Goal: Task Accomplishment & Management: Manage account settings

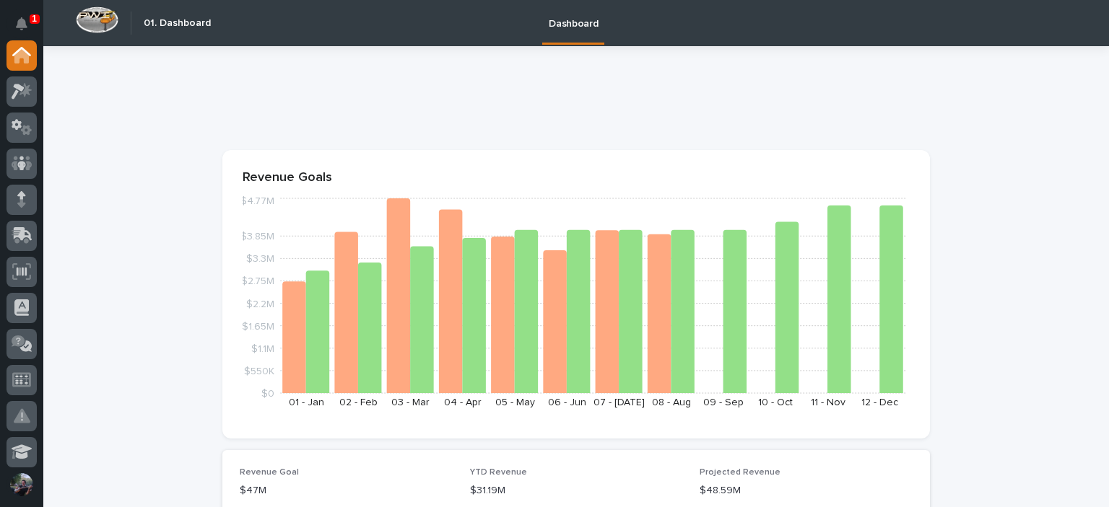
click at [1, 278] on div at bounding box center [21, 254] width 43 height 429
click at [17, 151] on div at bounding box center [21, 164] width 30 height 30
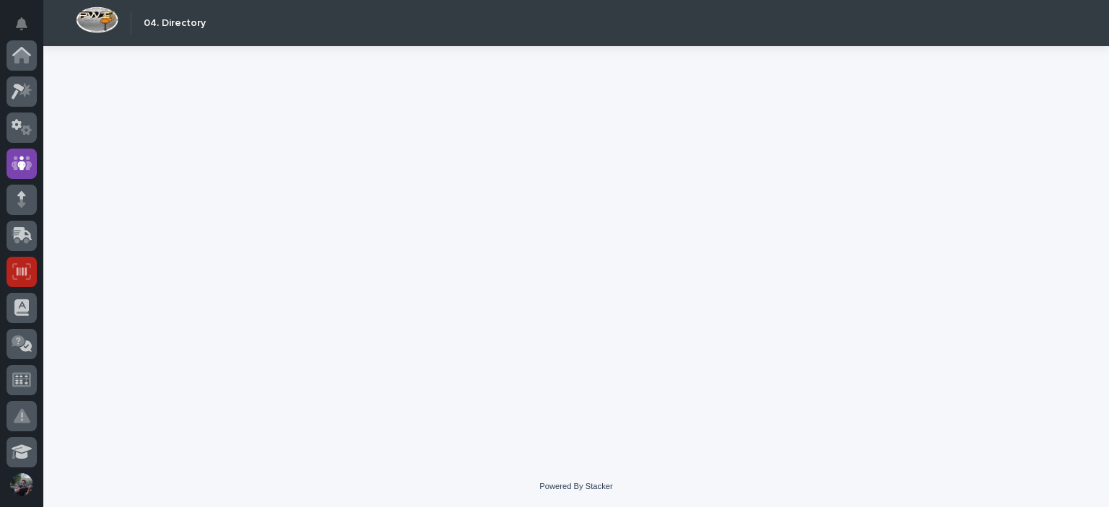
scroll to position [108, 0]
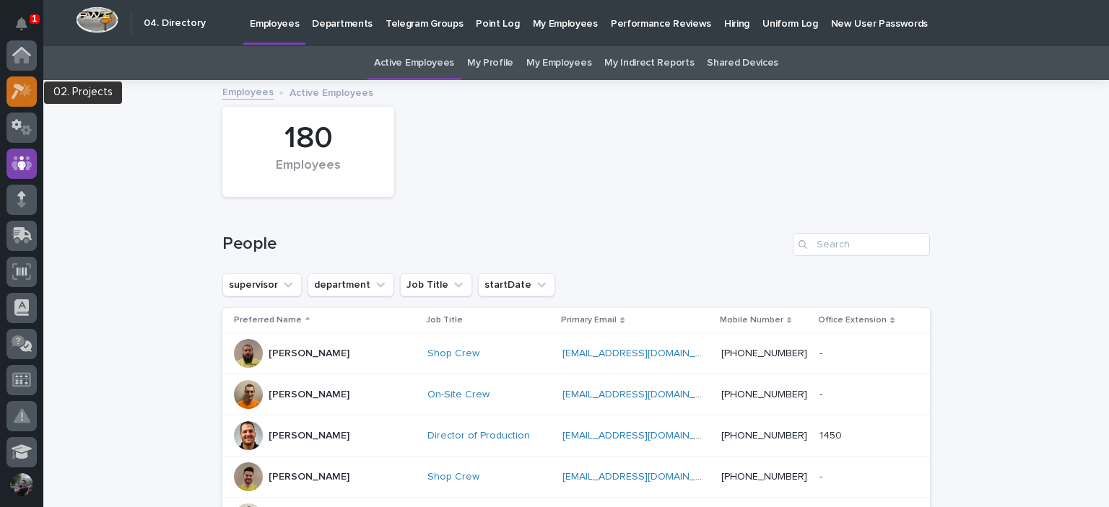
click at [11, 103] on link at bounding box center [21, 92] width 30 height 30
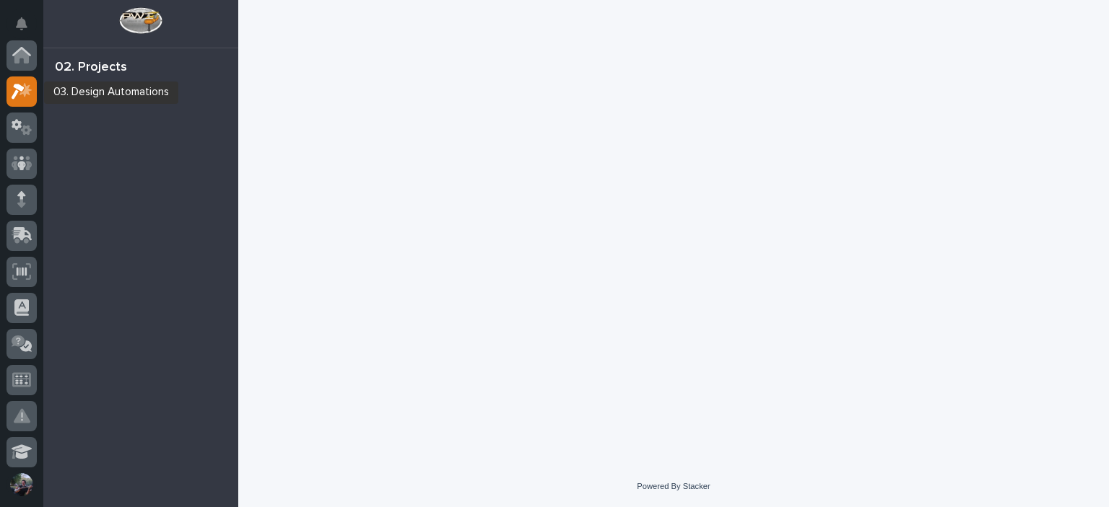
scroll to position [36, 0]
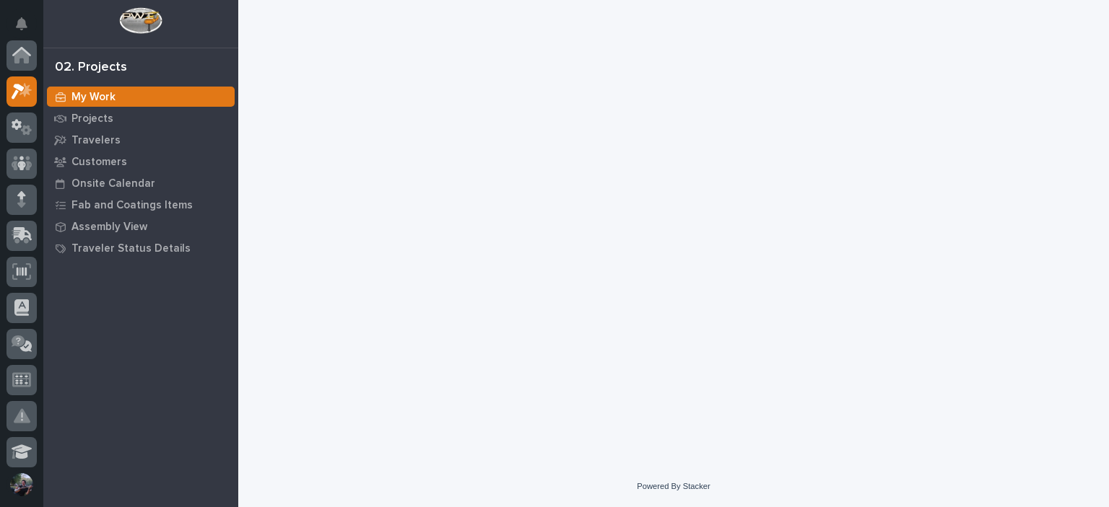
scroll to position [36, 0]
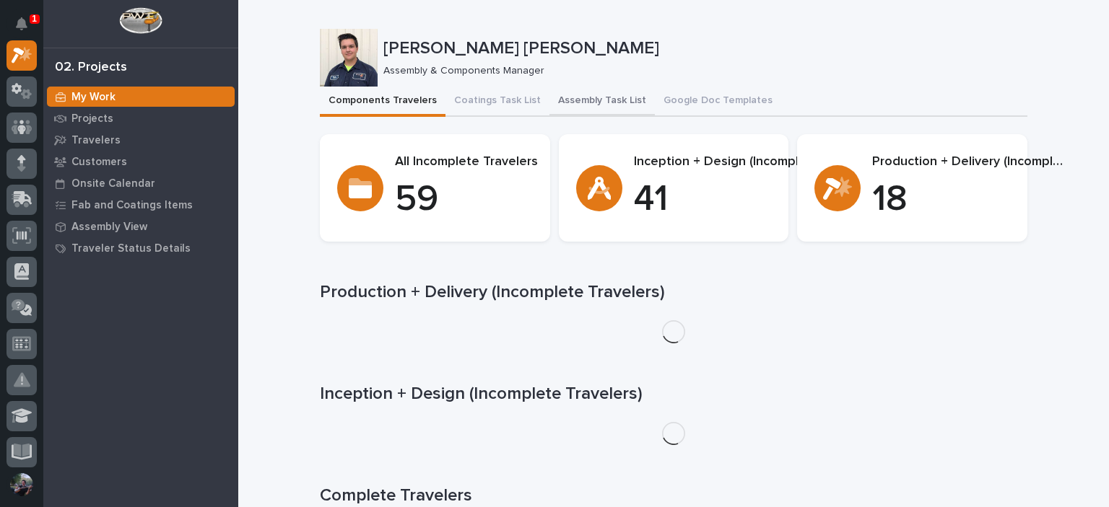
click at [601, 99] on button "Assembly Task List" at bounding box center [601, 102] width 105 height 30
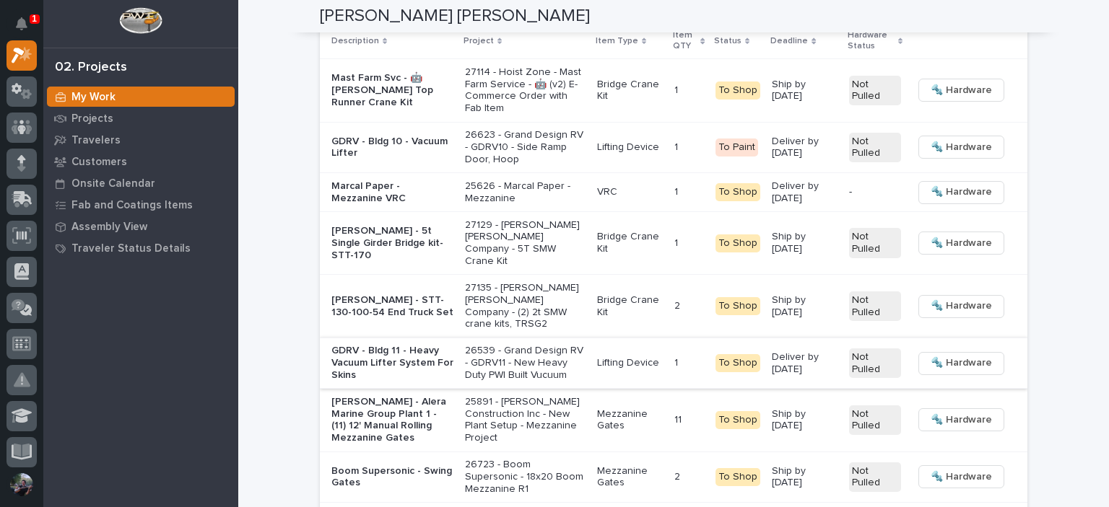
scroll to position [2165, 0]
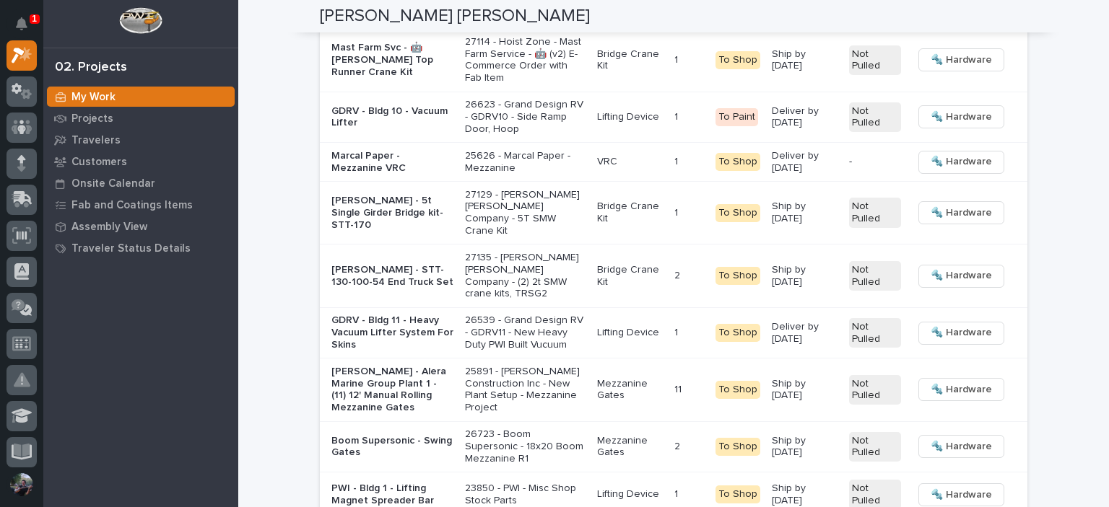
drag, startPoint x: 764, startPoint y: 86, endPoint x: 742, endPoint y: 84, distance: 21.8
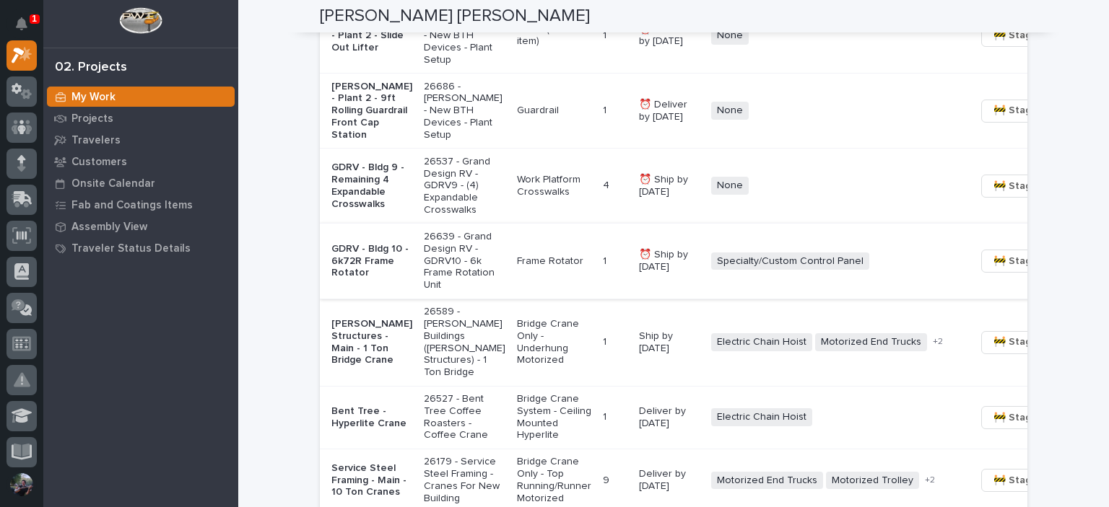
scroll to position [1444, 0]
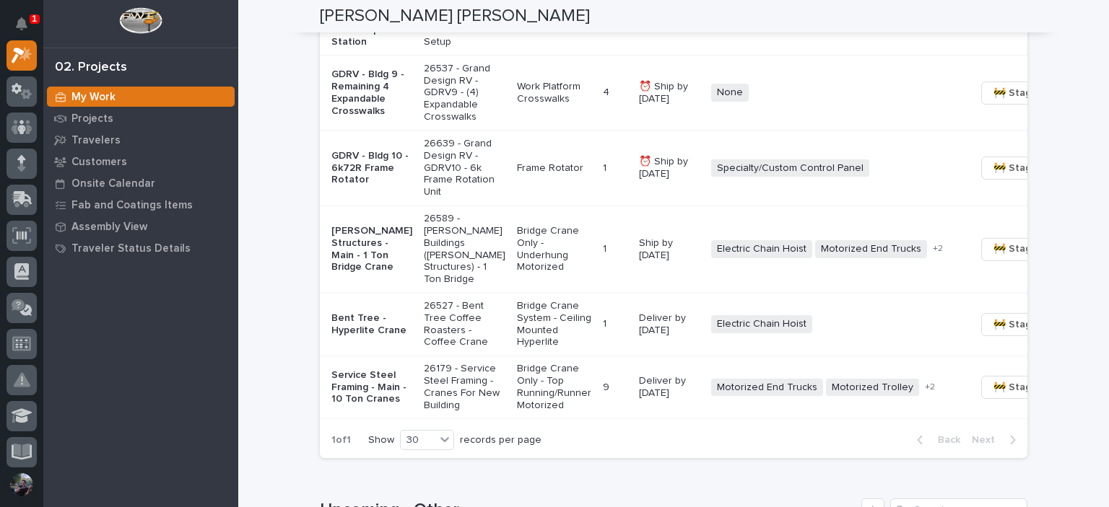
scroll to position [1636, 0]
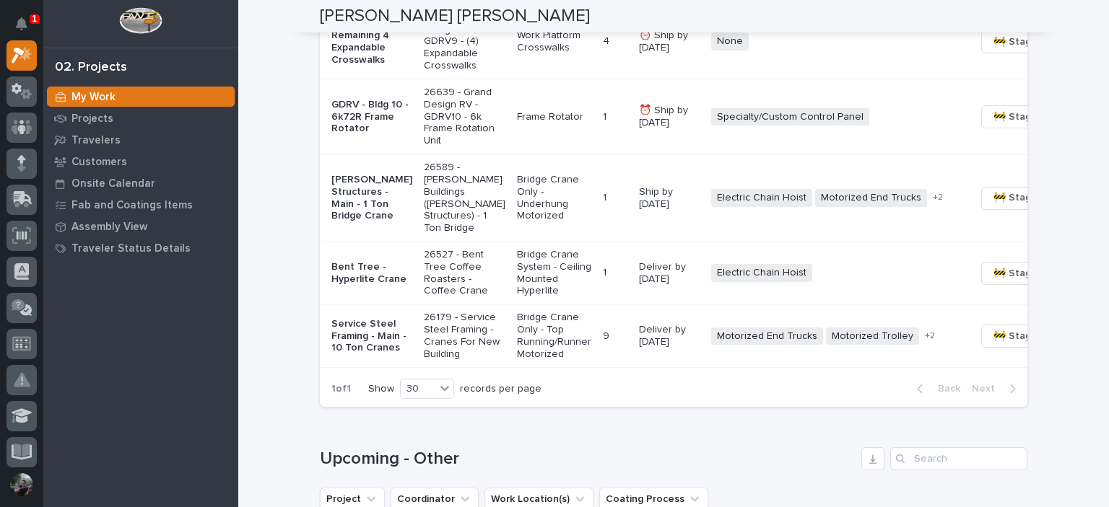
click at [375, 66] on p "GDRV - Bldg 9 - Remaining 4 Expandable Crosswalks" at bounding box center [371, 41] width 81 height 48
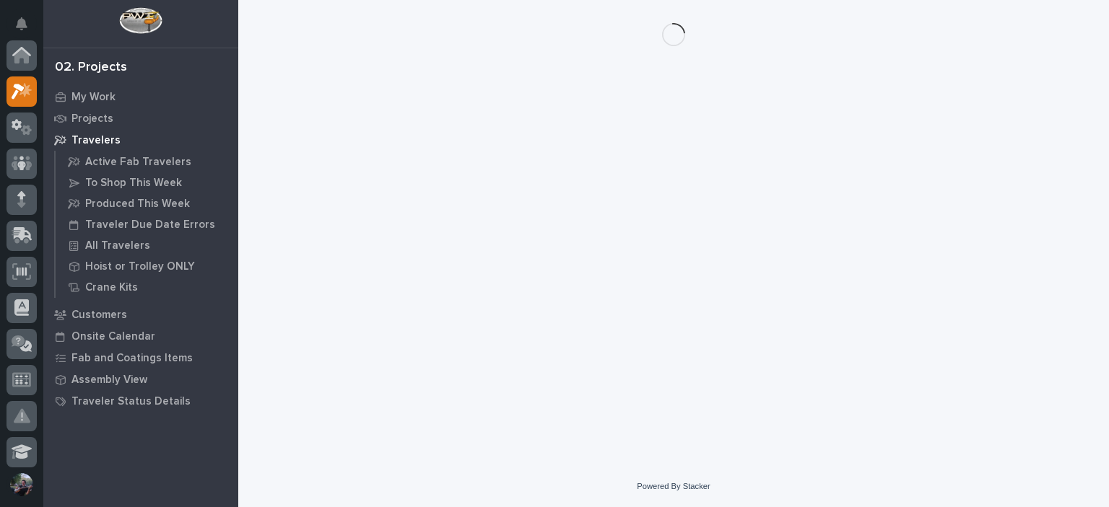
scroll to position [36, 0]
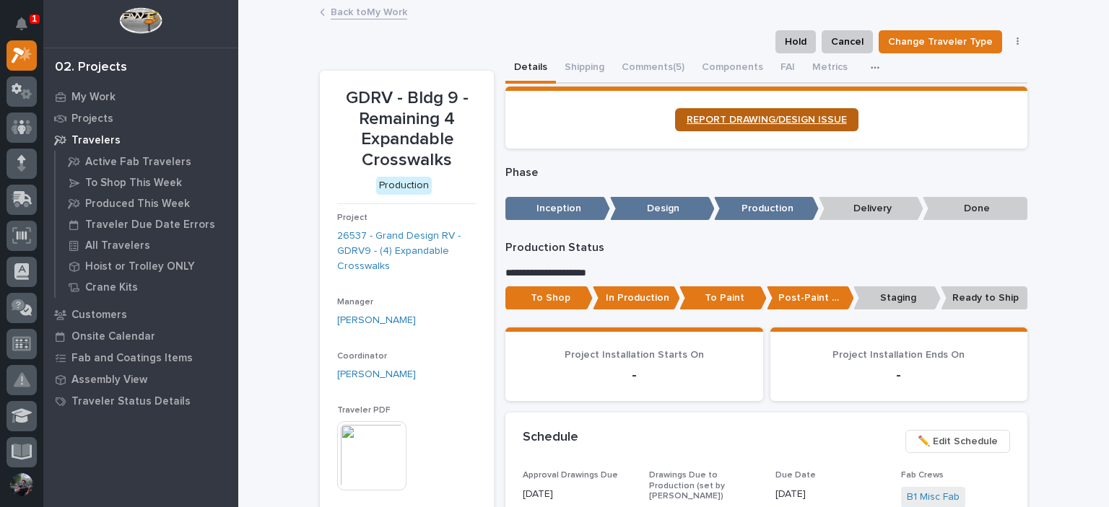
click at [716, 126] on link "REPORT DRAWING/DESIGN ISSUE" at bounding box center [766, 119] width 183 height 23
click at [626, 68] on button "Comments (5)" at bounding box center [653, 68] width 80 height 30
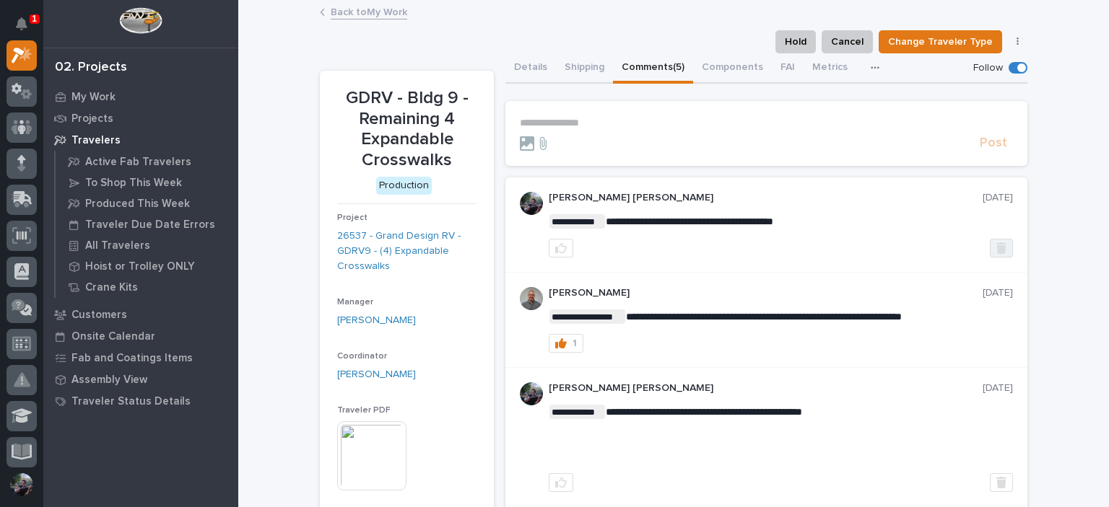
click at [996, 245] on icon "button" at bounding box center [1001, 249] width 10 height 12
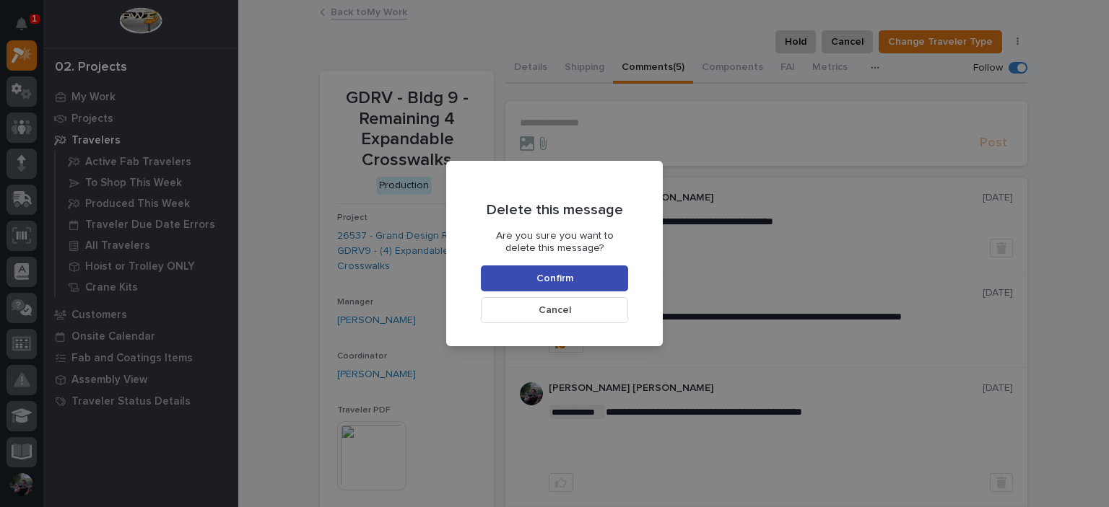
click at [567, 284] on span "Confirm" at bounding box center [554, 278] width 37 height 13
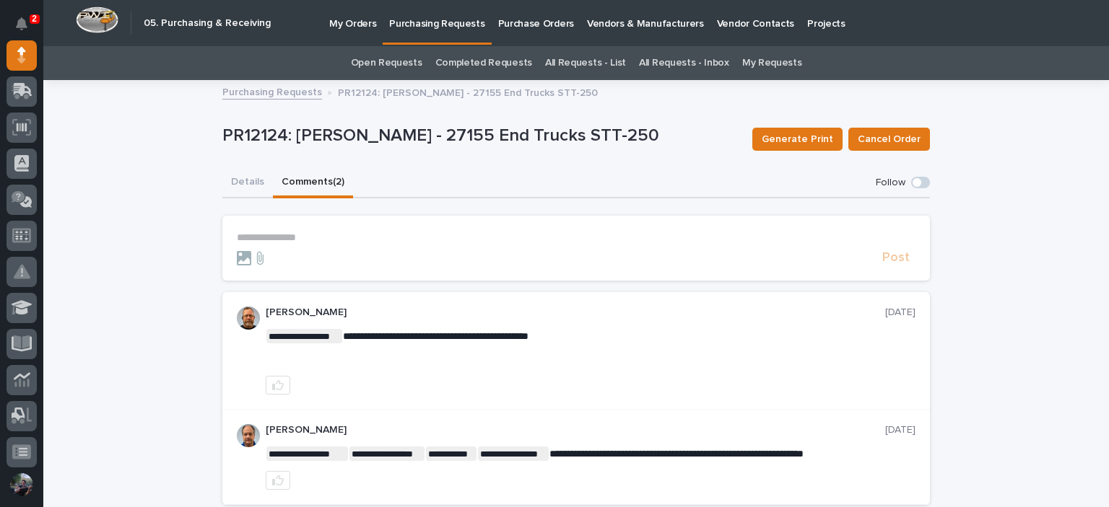
scroll to position [121, 0]
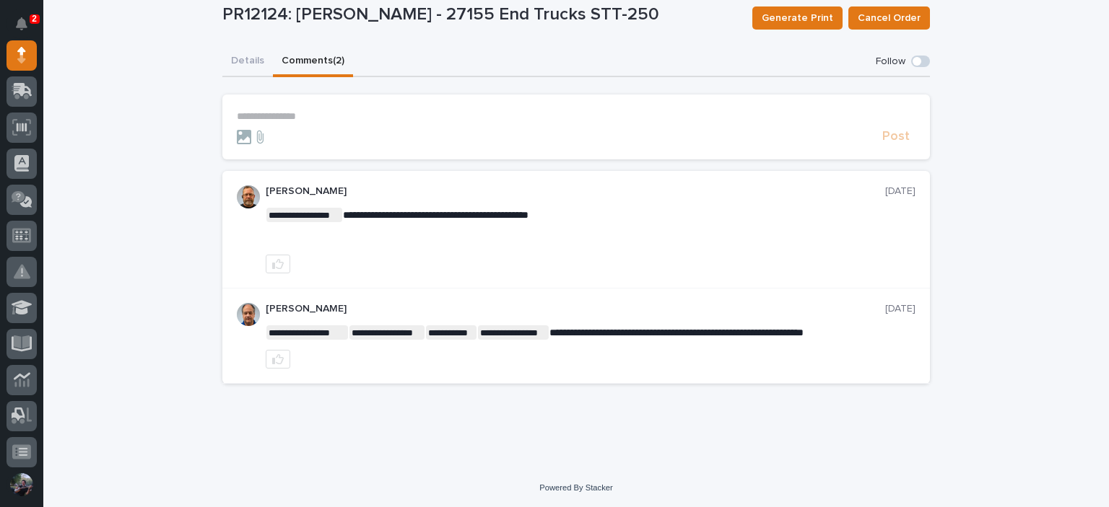
click at [332, 117] on p "**********" at bounding box center [576, 116] width 678 height 12
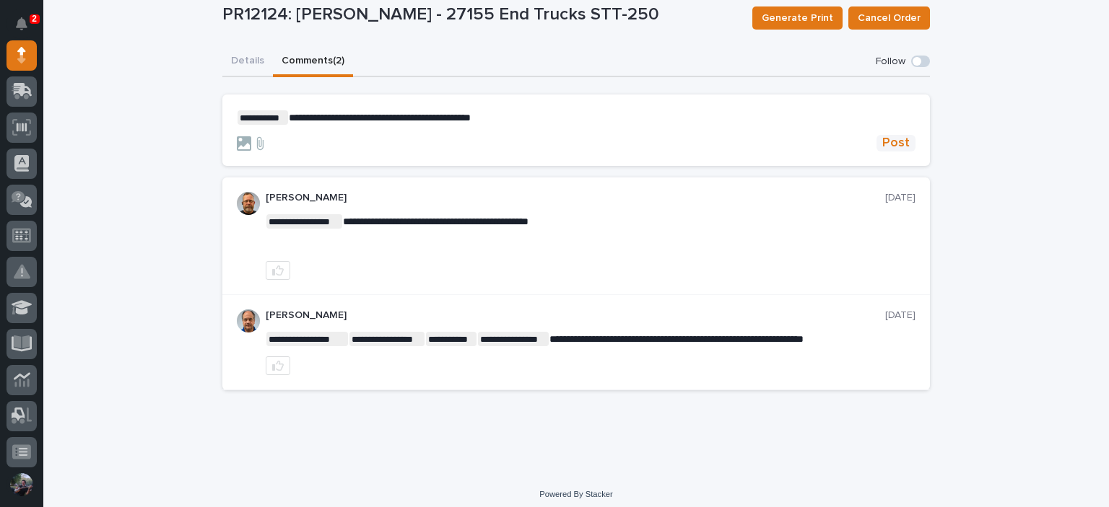
click at [899, 141] on span "Post" at bounding box center [895, 143] width 27 height 17
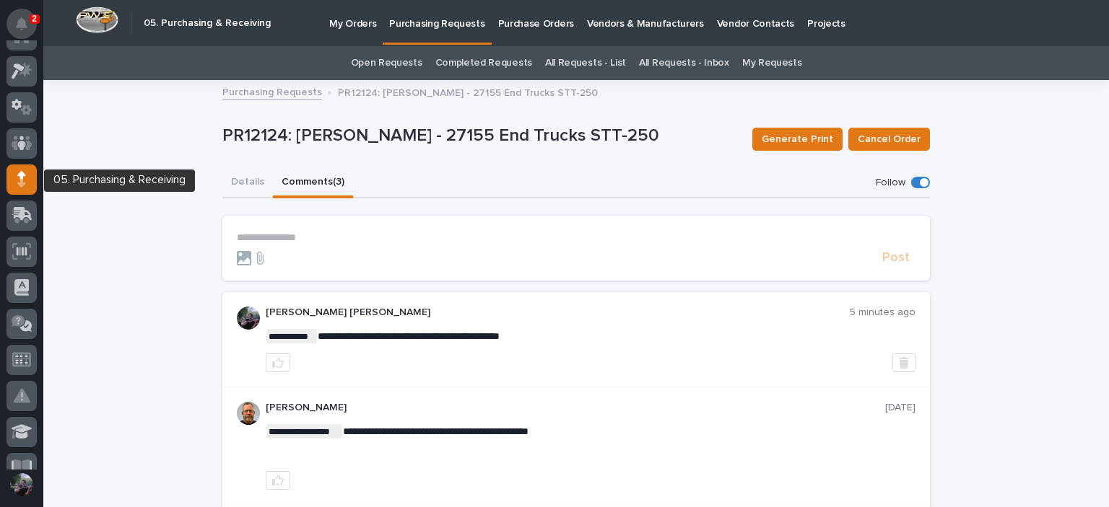
scroll to position [0, 0]
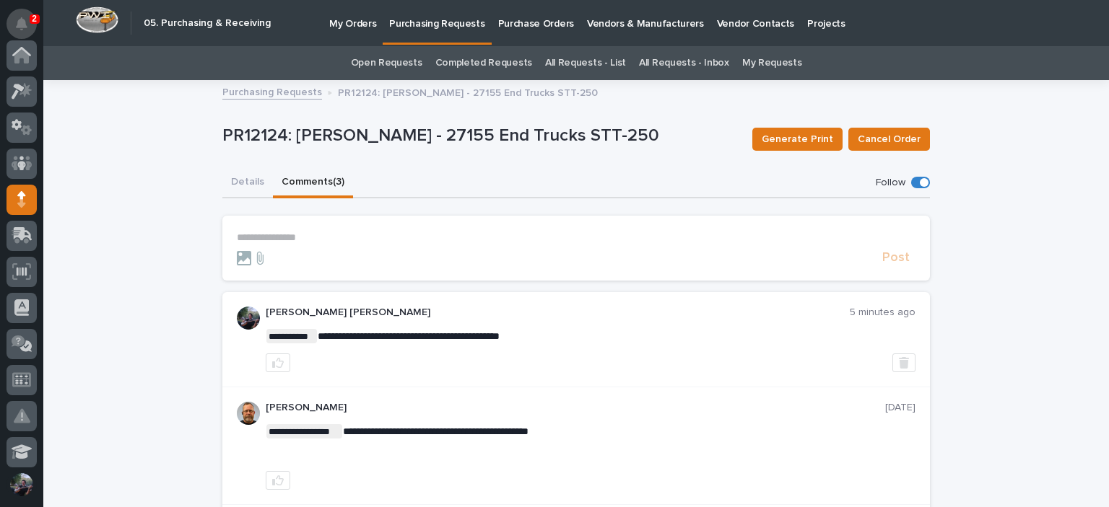
click at [17, 21] on icon "Notifications" at bounding box center [22, 23] width 12 height 13
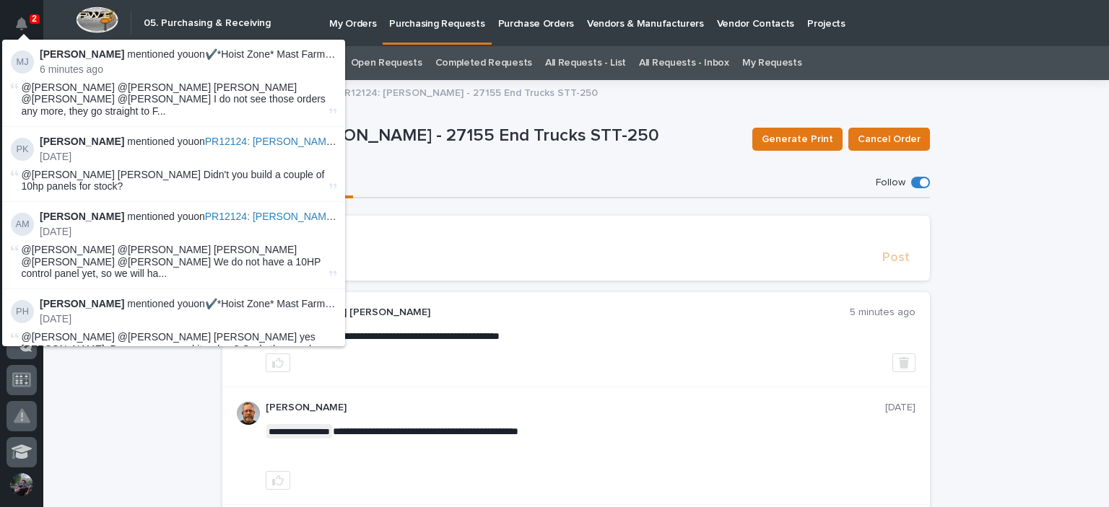
scroll to position [144, 0]
click at [520, 147] on div "PR12124: Paul Hershberger - 27155 End Trucks STT-250" at bounding box center [481, 139] width 518 height 27
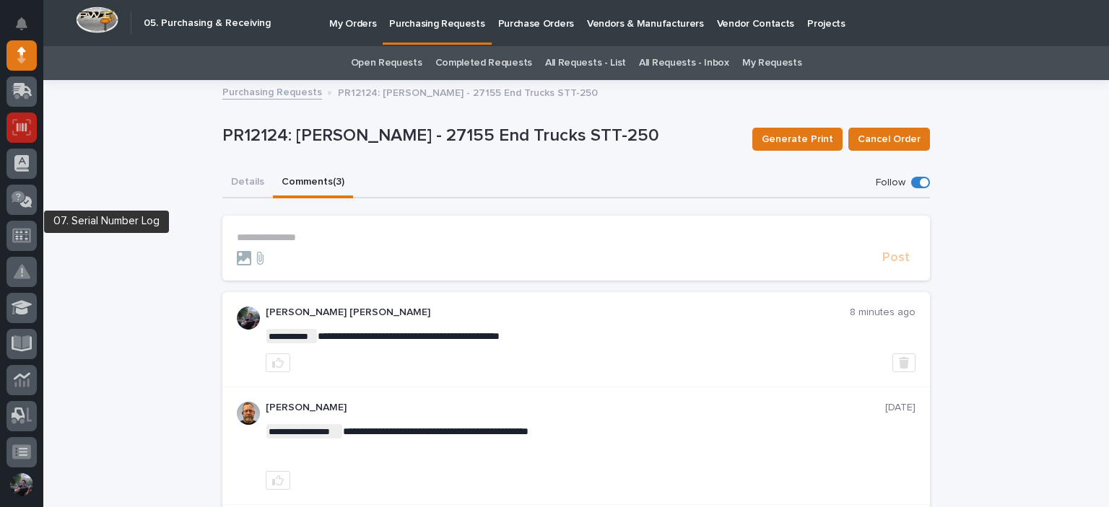
scroll to position [0, 0]
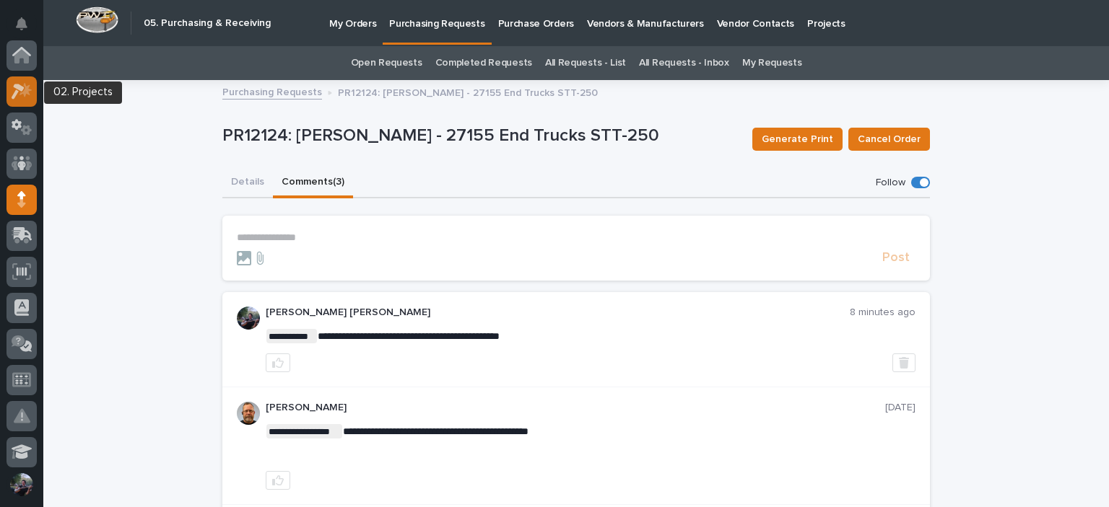
click at [23, 85] on icon at bounding box center [25, 89] width 12 height 14
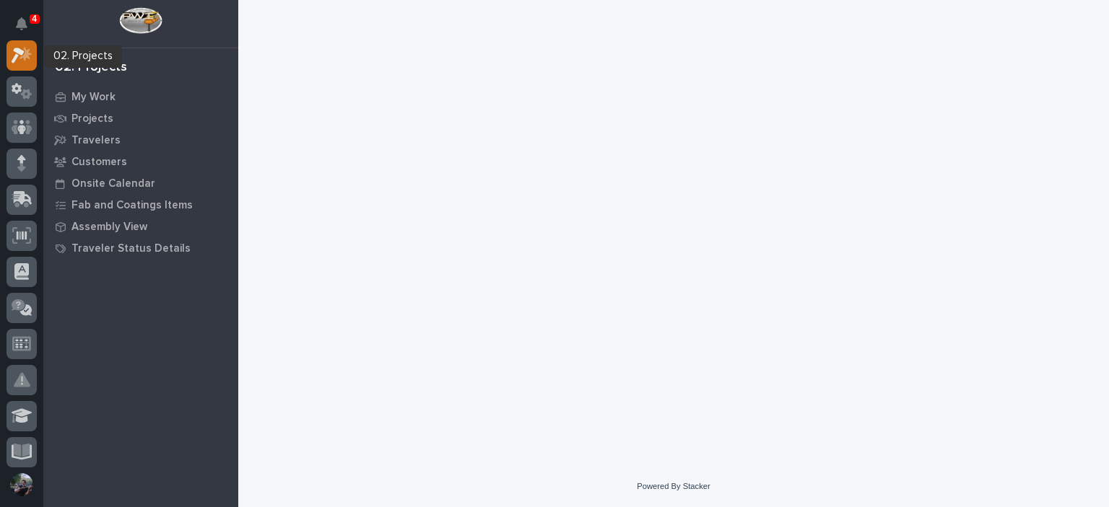
click at [19, 57] on icon at bounding box center [22, 55] width 21 height 17
click at [20, 53] on icon at bounding box center [18, 56] width 13 height 16
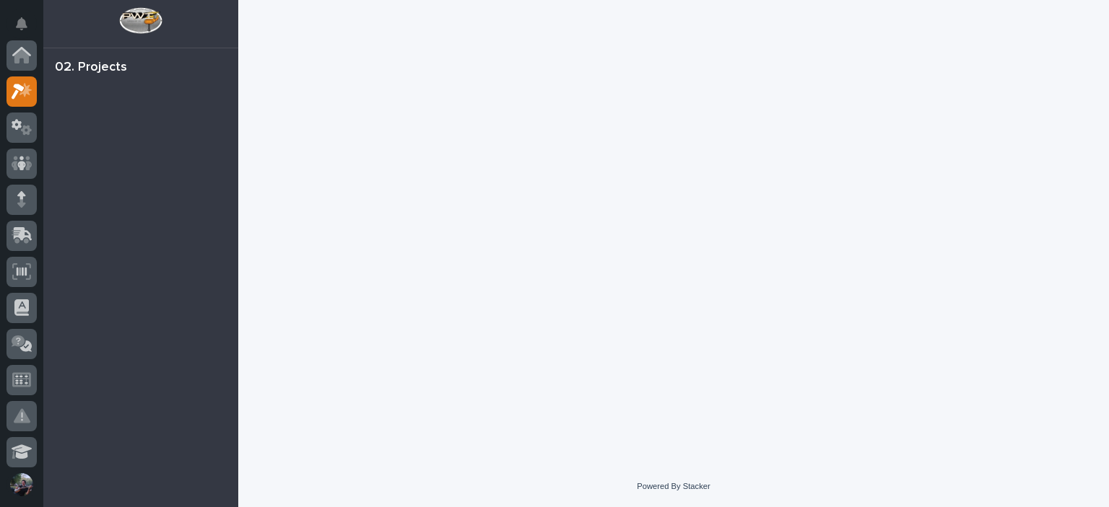
scroll to position [36, 0]
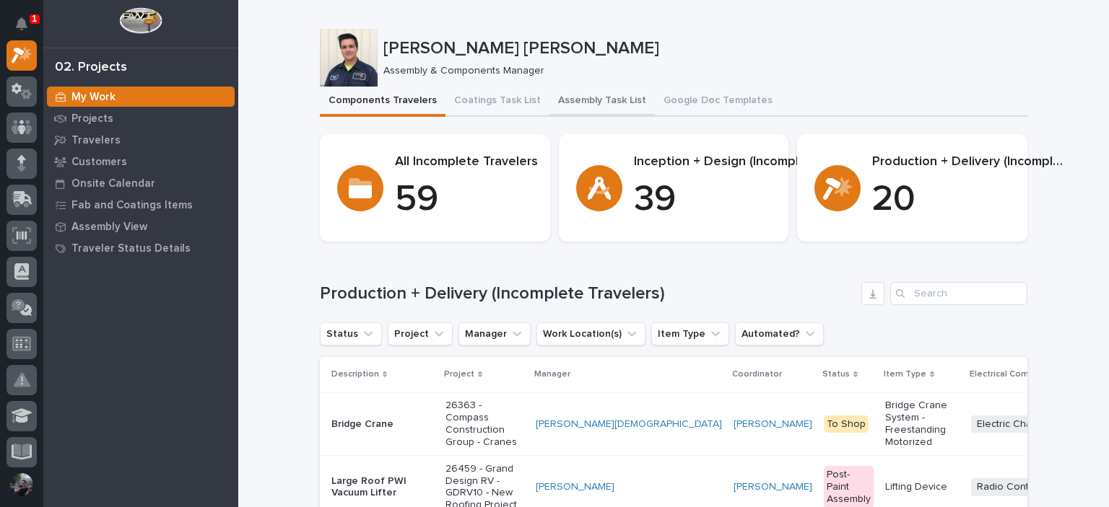
click at [557, 92] on button "Assembly Task List" at bounding box center [601, 102] width 105 height 30
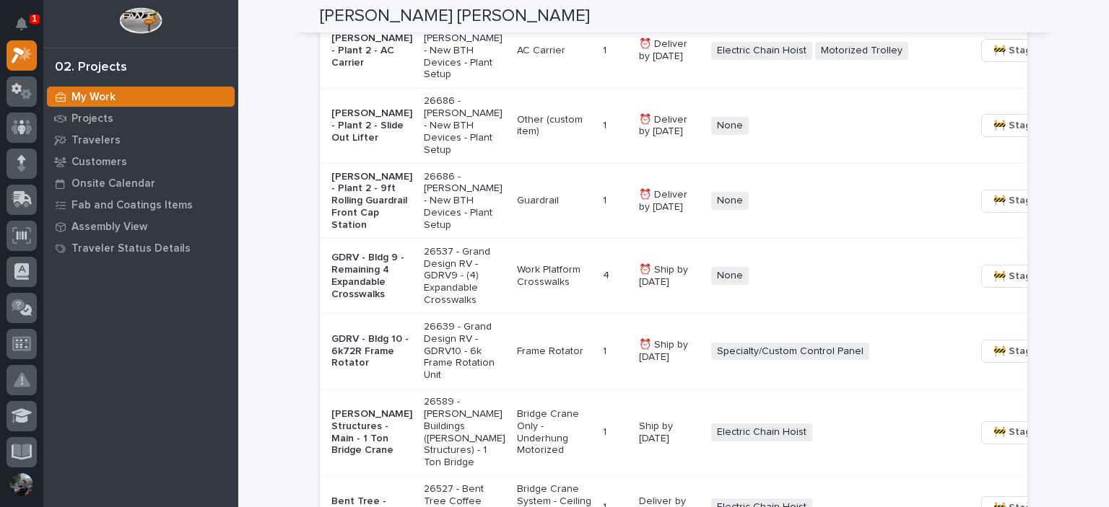
scroll to position [1588, 0]
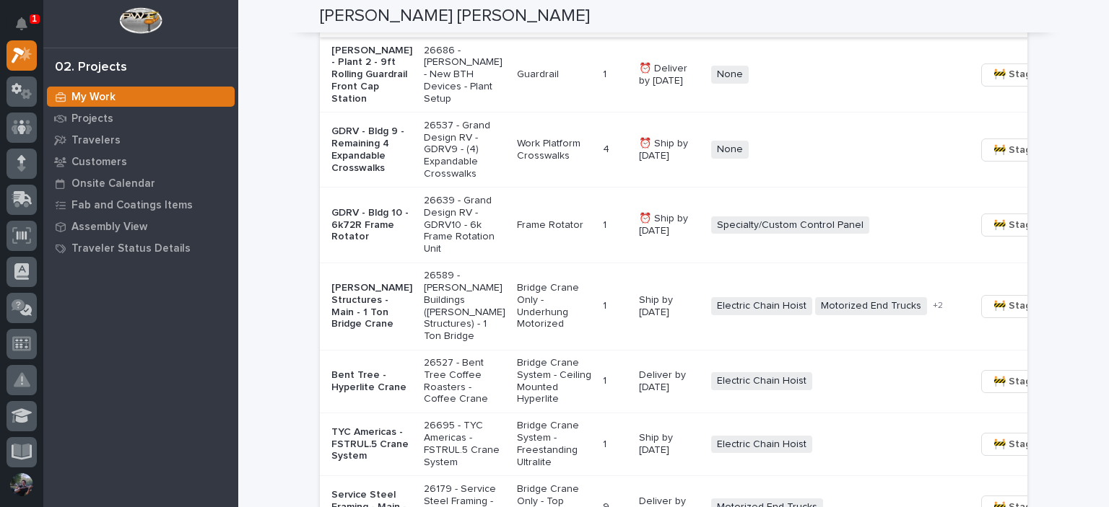
scroll to position [1491, 0]
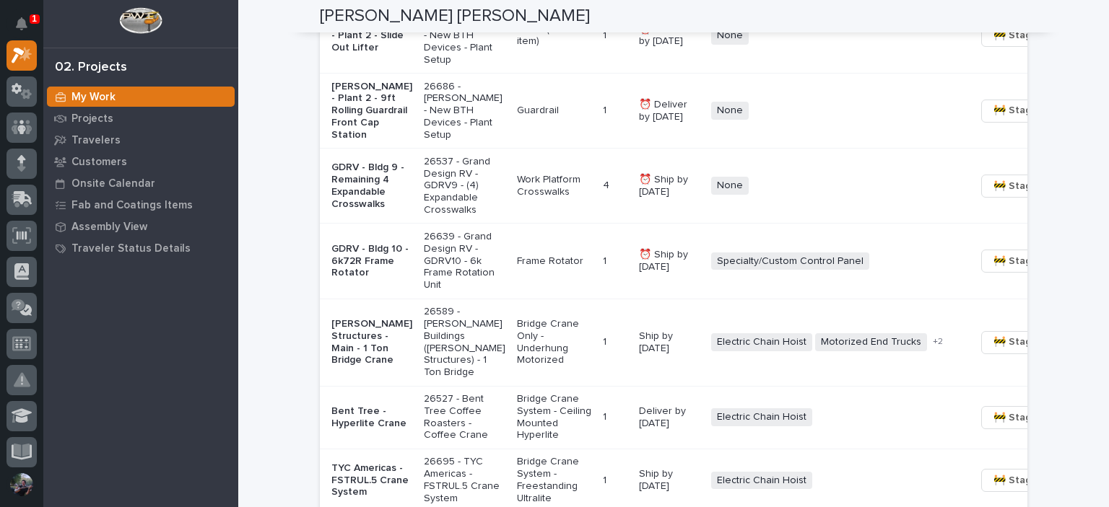
click at [367, 141] on p "Brinkley - Plant 2 - 9ft Rolling Guardrail Front Cap Station" at bounding box center [371, 111] width 81 height 61
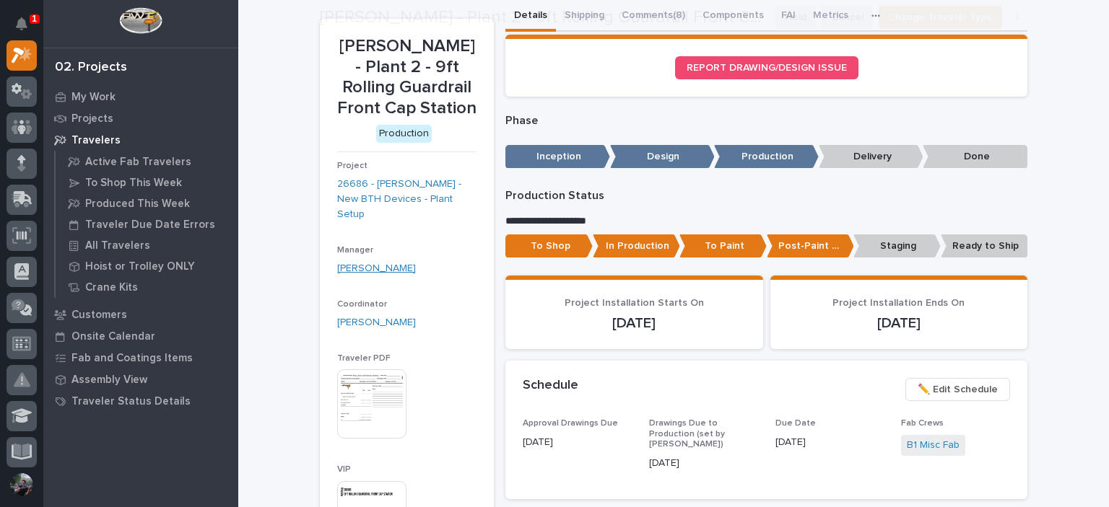
scroll to position [96, 0]
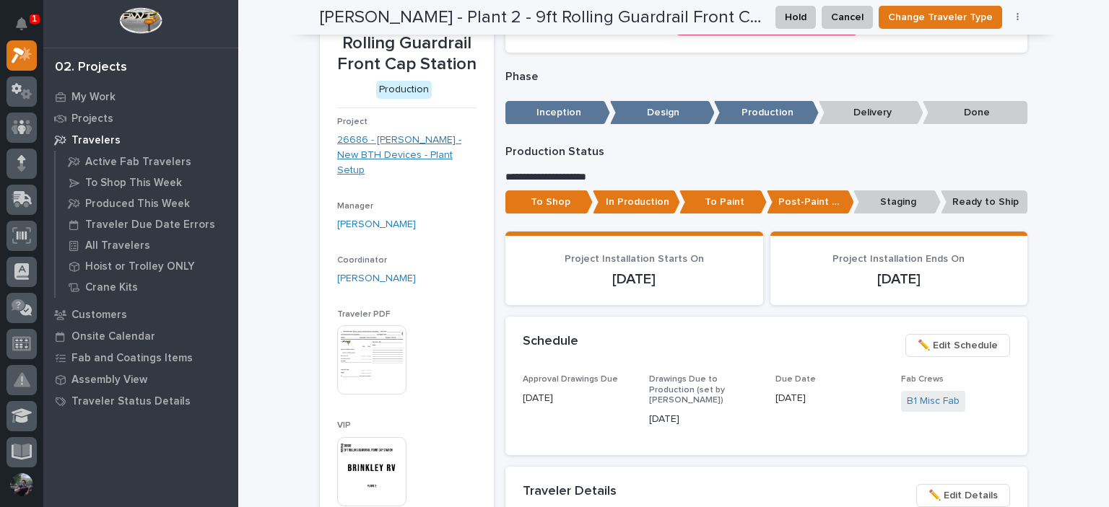
click at [370, 160] on link "26686 - Brinkley RV - New BTH Devices - Plant Setup" at bounding box center [406, 155] width 139 height 45
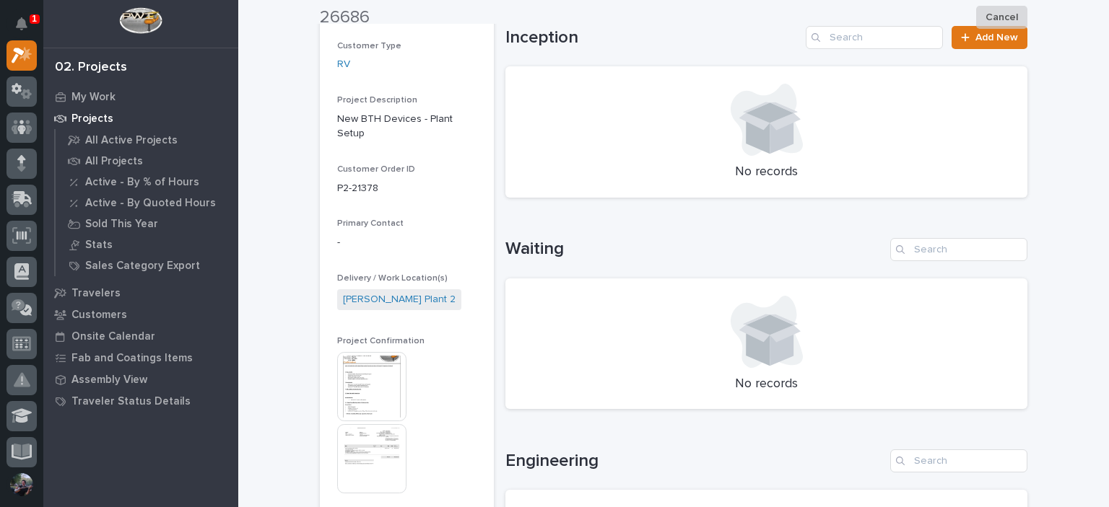
scroll to position [289, 0]
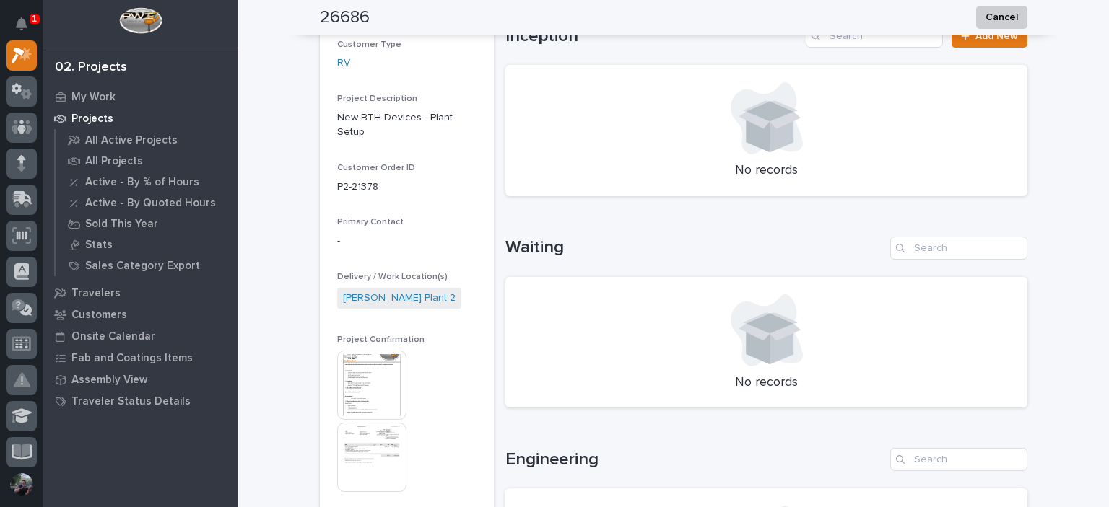
click at [364, 359] on img at bounding box center [371, 385] width 69 height 69
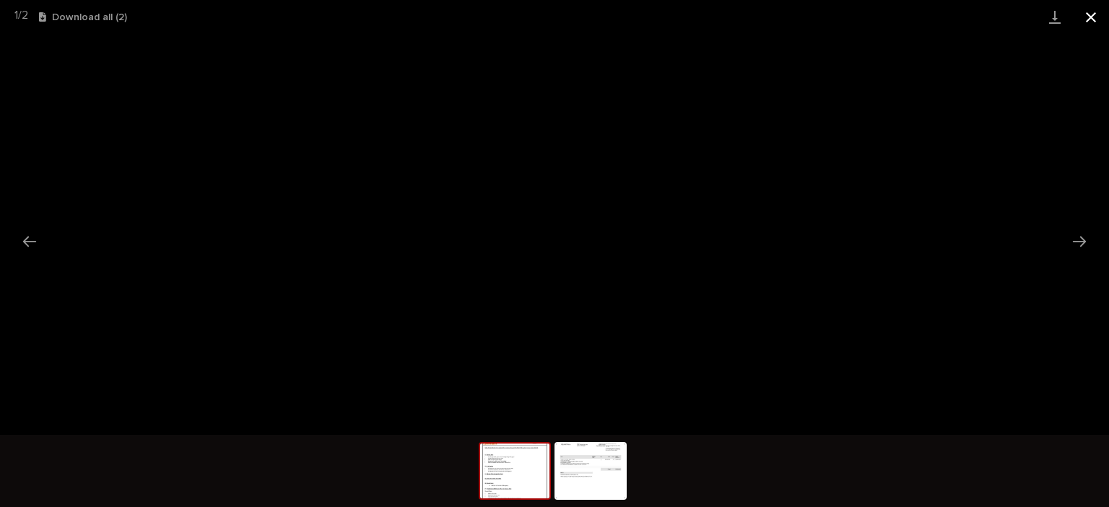
click at [1094, 18] on button "Close gallery" at bounding box center [1091, 17] width 36 height 34
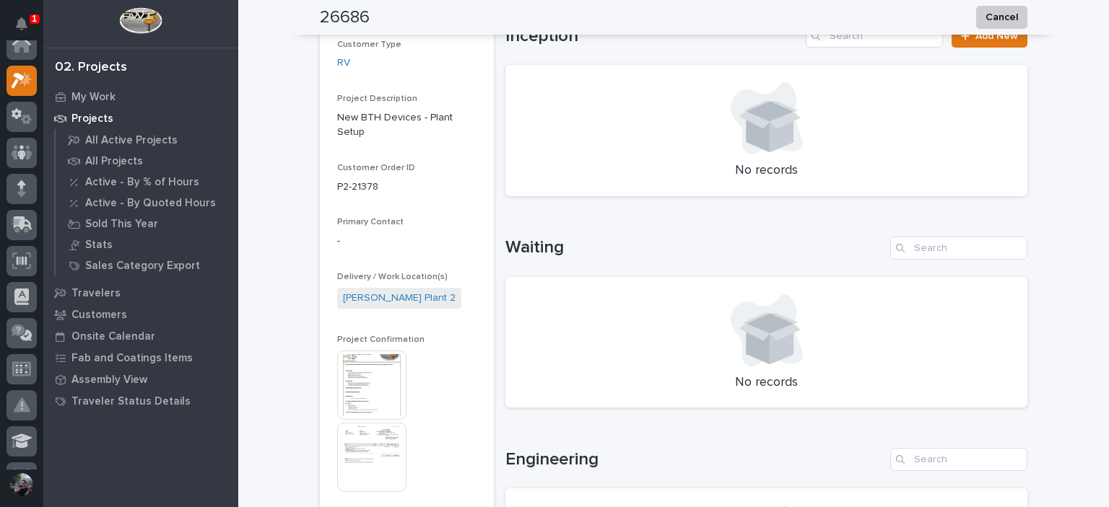
scroll to position [0, 0]
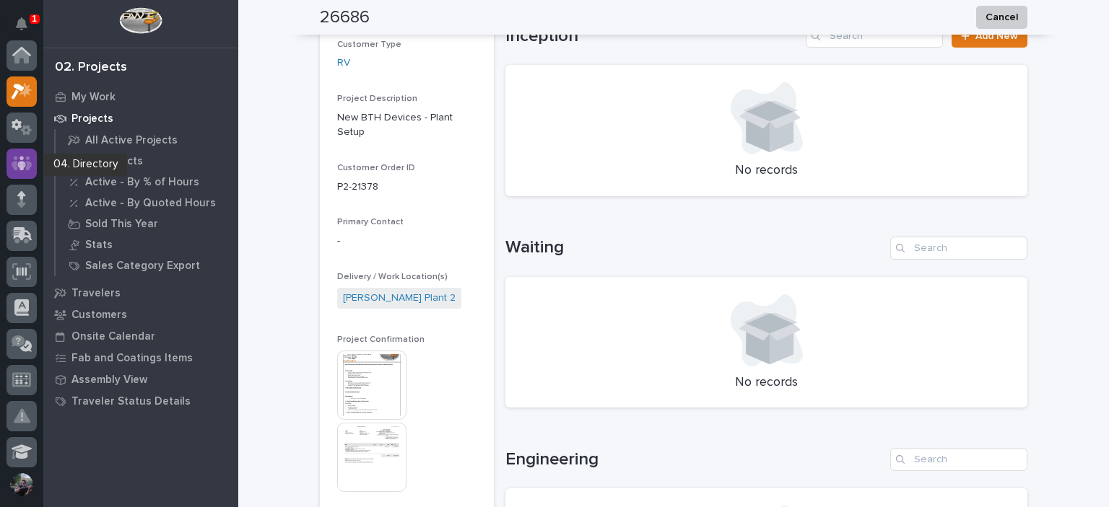
click at [17, 175] on div at bounding box center [21, 164] width 30 height 30
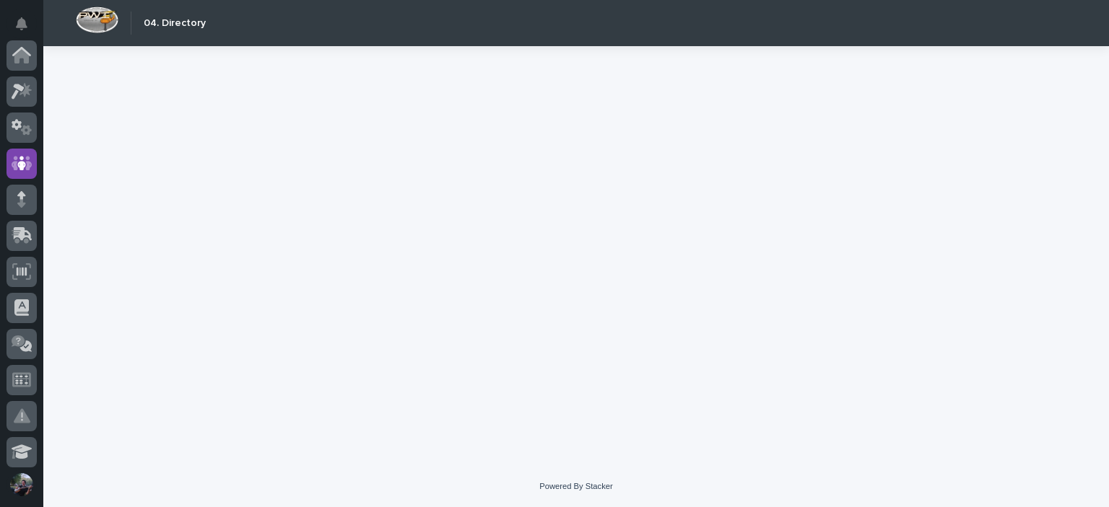
scroll to position [108, 0]
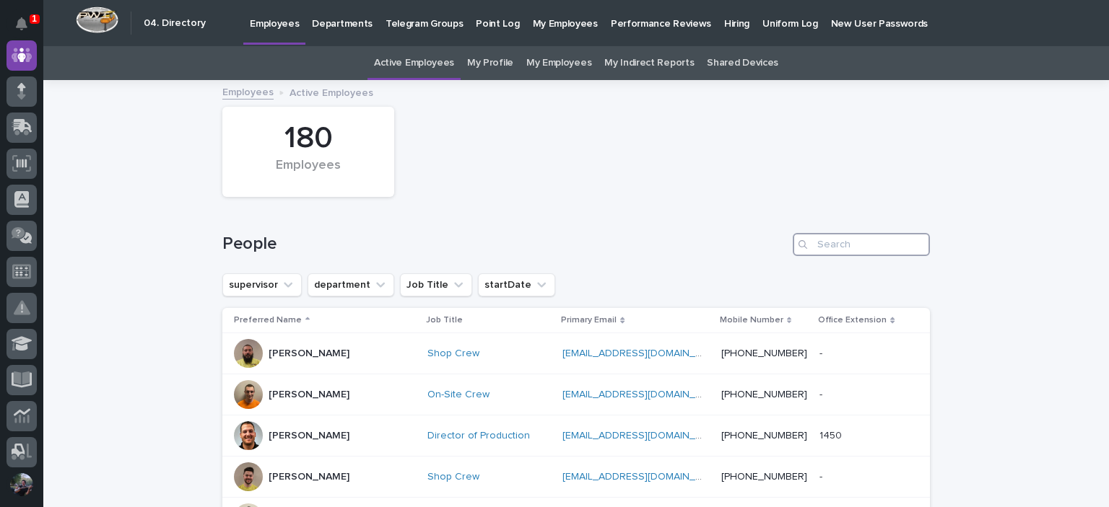
click at [831, 239] on input "Search" at bounding box center [860, 244] width 137 height 23
click at [854, 237] on input "Search" at bounding box center [860, 244] width 137 height 23
click at [492, 58] on link "My Profile" at bounding box center [490, 63] width 46 height 34
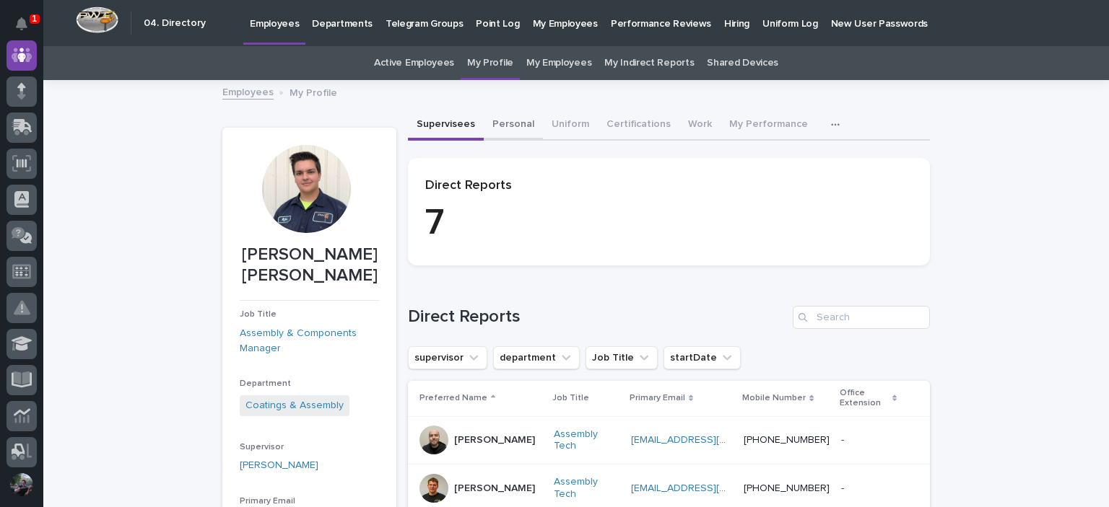
click at [505, 124] on button "Personal" at bounding box center [513, 125] width 59 height 30
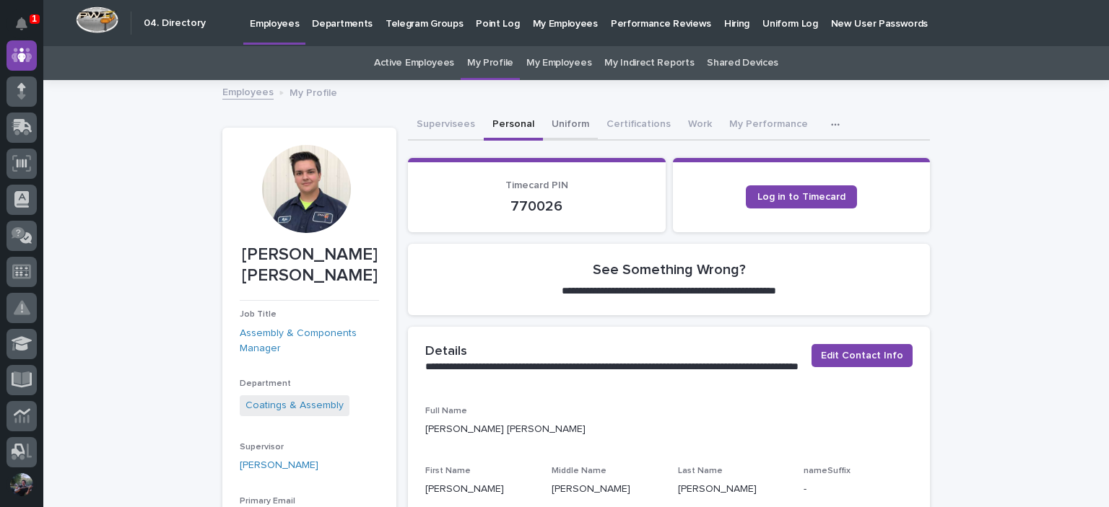
click at [567, 123] on button "Uniform" at bounding box center [570, 125] width 55 height 30
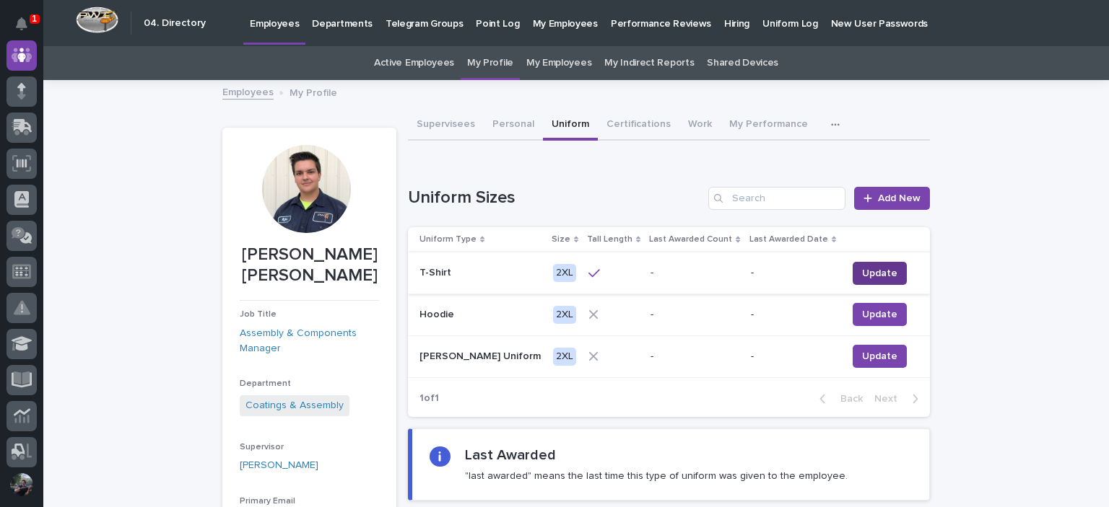
click at [869, 271] on span "Update" at bounding box center [879, 273] width 35 height 14
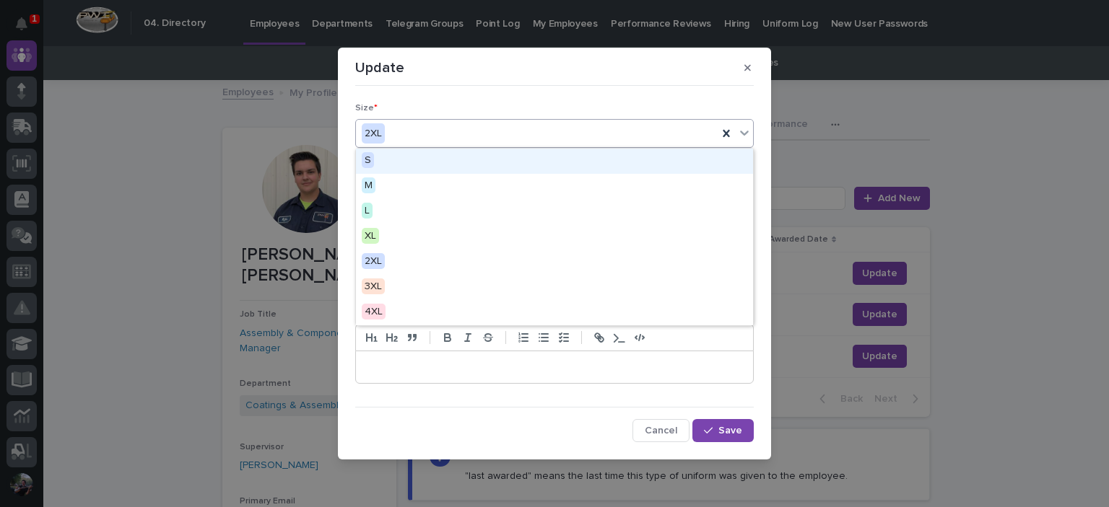
click at [478, 128] on div "2XL" at bounding box center [537, 134] width 362 height 24
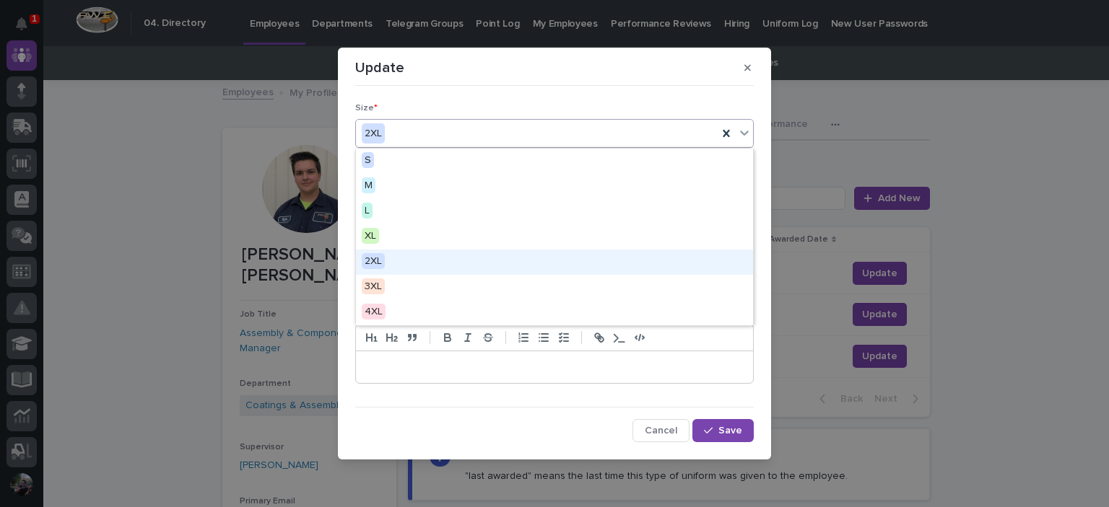
click at [455, 267] on div "2XL" at bounding box center [554, 262] width 397 height 25
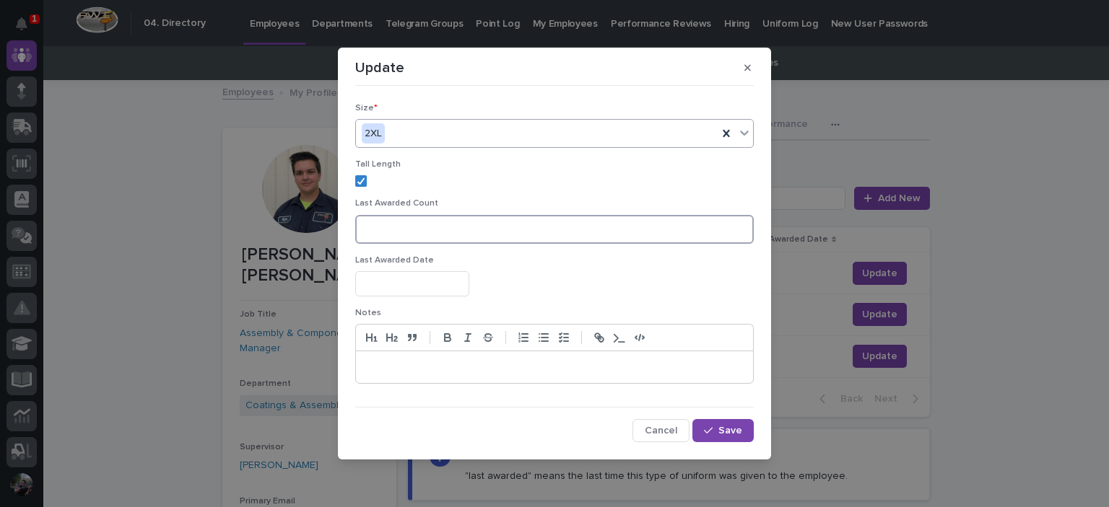
click at [494, 218] on input at bounding box center [554, 229] width 398 height 29
click at [442, 361] on p at bounding box center [554, 367] width 375 height 14
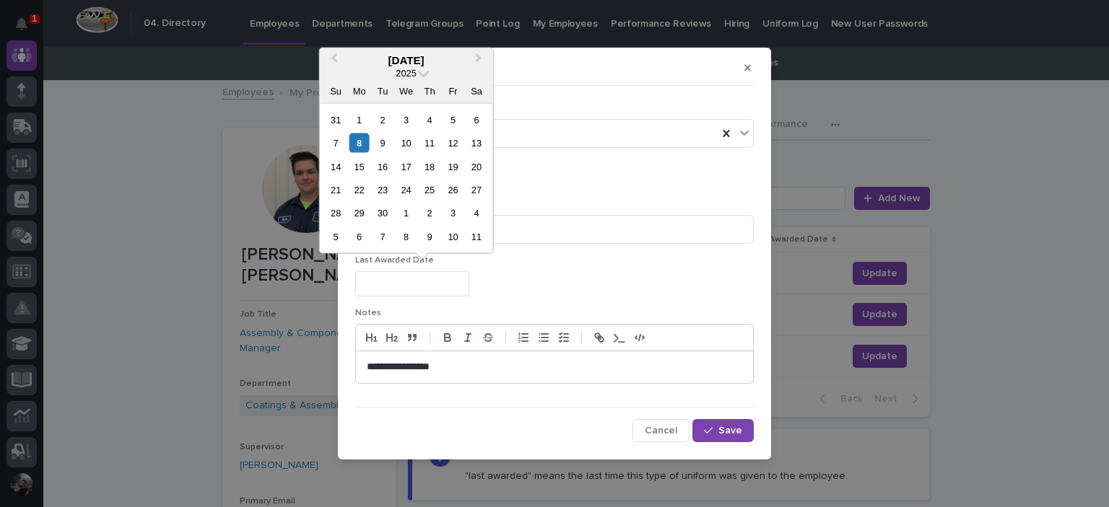
click at [429, 284] on input "text" at bounding box center [412, 283] width 114 height 25
click at [575, 268] on div "Last Awarded Date" at bounding box center [554, 282] width 398 height 53
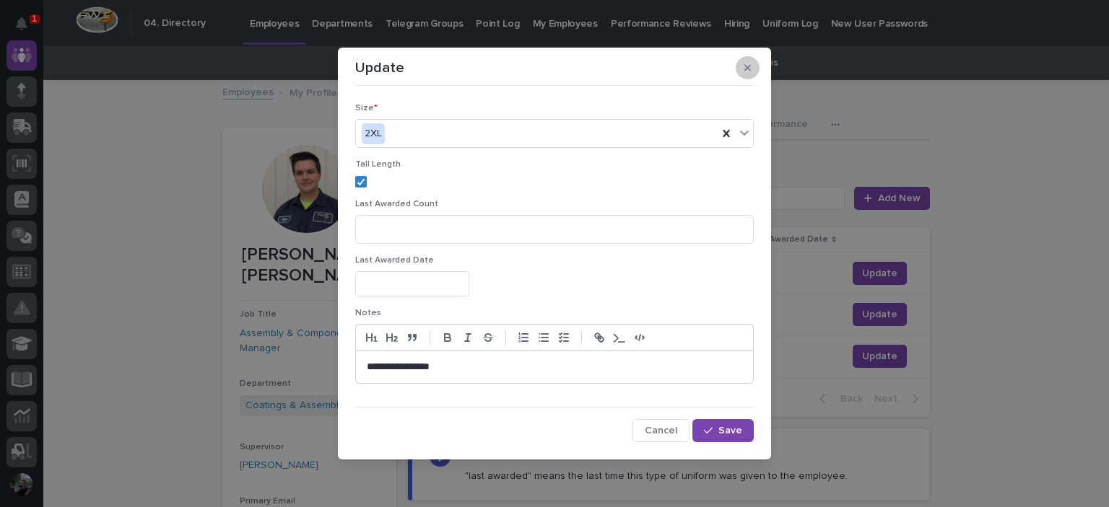
click at [746, 63] on icon "button" at bounding box center [747, 68] width 6 height 10
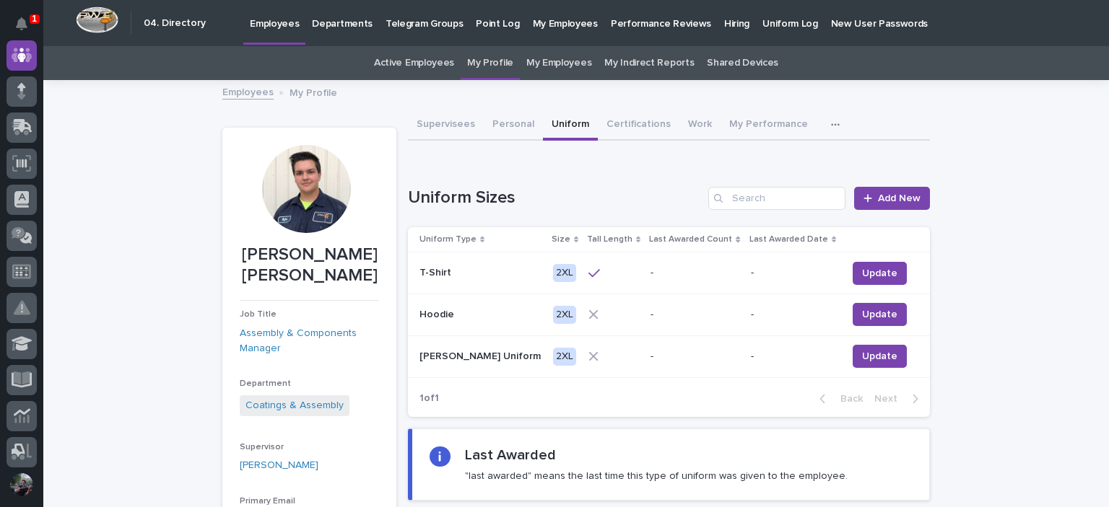
click at [1038, 324] on div "Loading... Saving… Loading... Saving… Kyle Dean Miller Kyle Dean Miller Job Tit…" at bounding box center [575, 444] width 1065 height 725
click at [878, 317] on span "Update" at bounding box center [879, 314] width 35 height 14
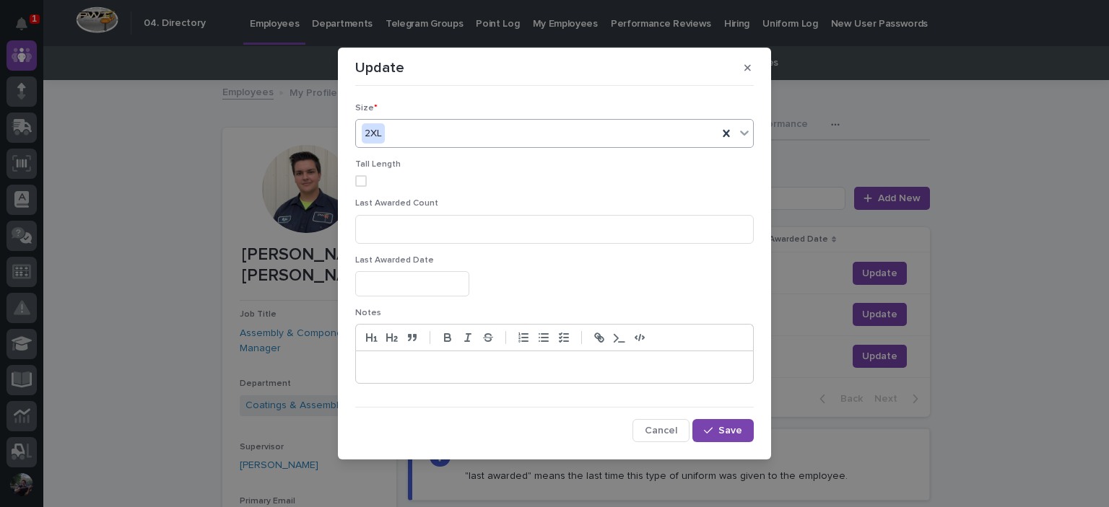
click at [427, 126] on div "2XL" at bounding box center [537, 134] width 362 height 24
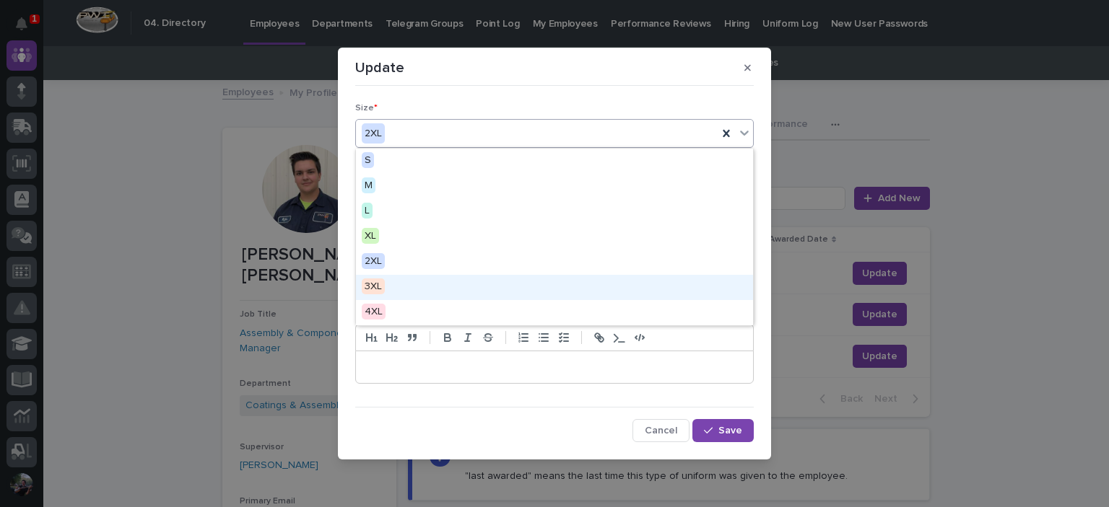
click at [416, 297] on div "3XL" at bounding box center [554, 287] width 397 height 25
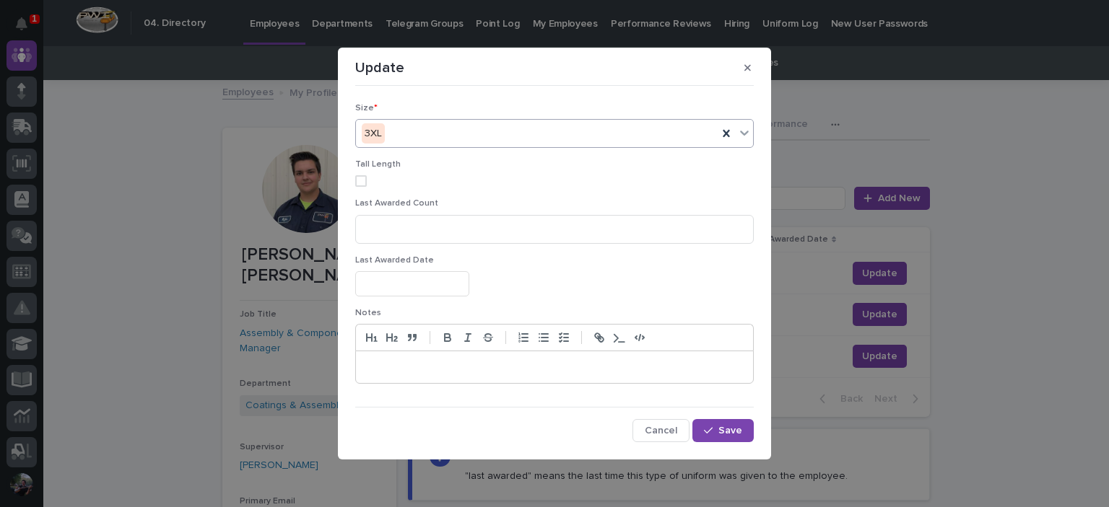
click at [370, 186] on label at bounding box center [554, 181] width 398 height 12
click at [709, 428] on icon "button" at bounding box center [708, 431] width 9 height 10
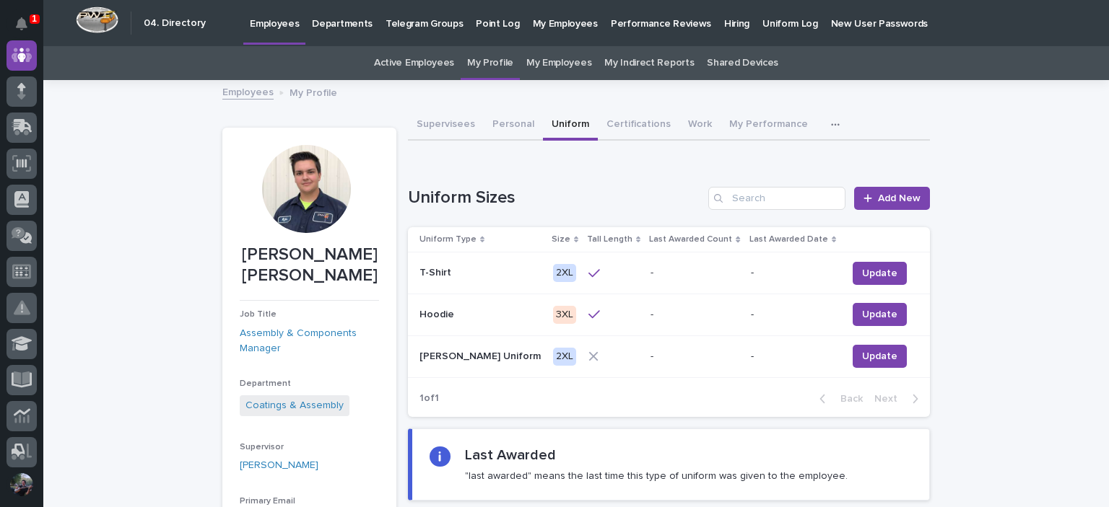
click at [645, 326] on td "- -" at bounding box center [695, 315] width 100 height 42
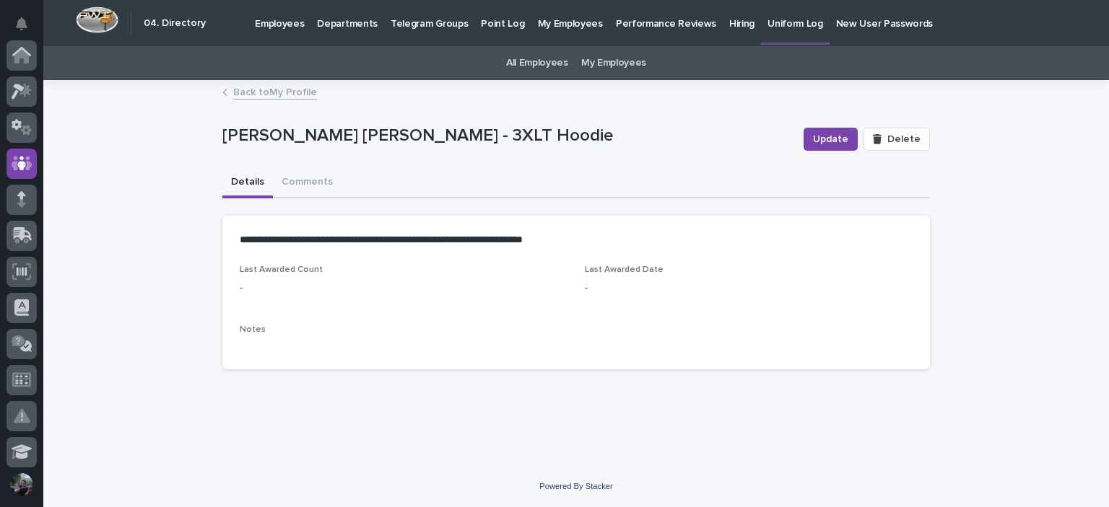
scroll to position [108, 0]
click at [292, 186] on button "Comments" at bounding box center [307, 183] width 69 height 30
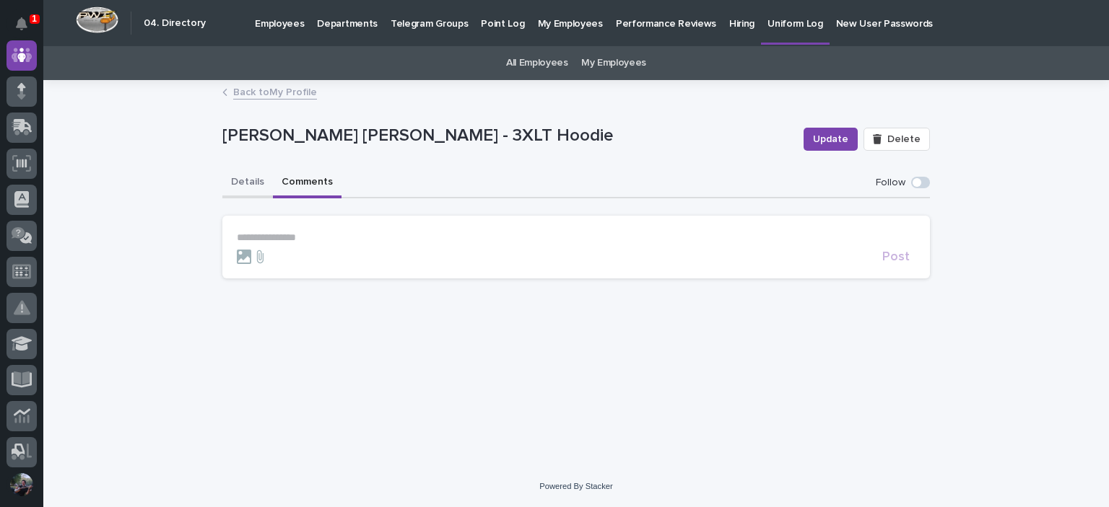
click at [257, 187] on button "Details" at bounding box center [247, 183] width 51 height 30
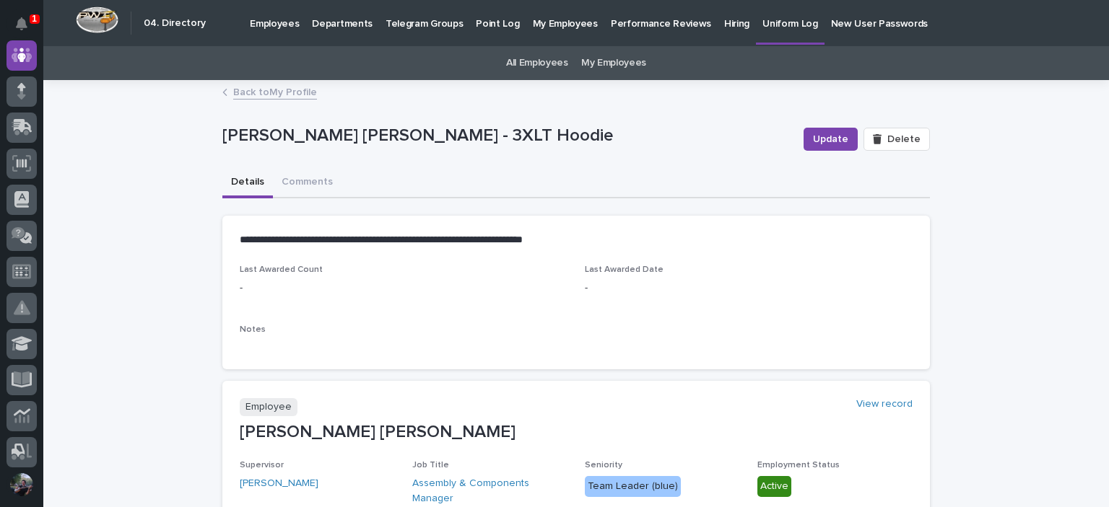
click at [276, 97] on link "Back to My Profile" at bounding box center [275, 91] width 84 height 17
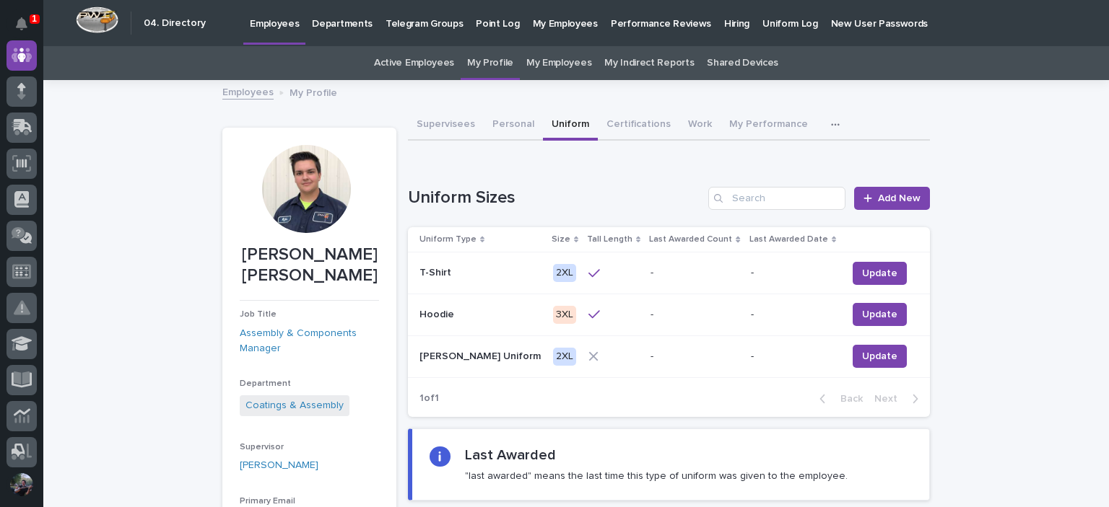
click at [569, 187] on div "Uniform Sizes Add New" at bounding box center [669, 198] width 522 height 23
click at [508, 200] on h1 "Uniform Sizes" at bounding box center [555, 198] width 294 height 21
click at [476, 205] on h1 "Uniform Sizes" at bounding box center [555, 198] width 294 height 21
click at [457, 201] on h1 "Uniform Sizes" at bounding box center [555, 198] width 294 height 21
click at [445, 198] on h1 "Uniform Sizes" at bounding box center [555, 198] width 294 height 21
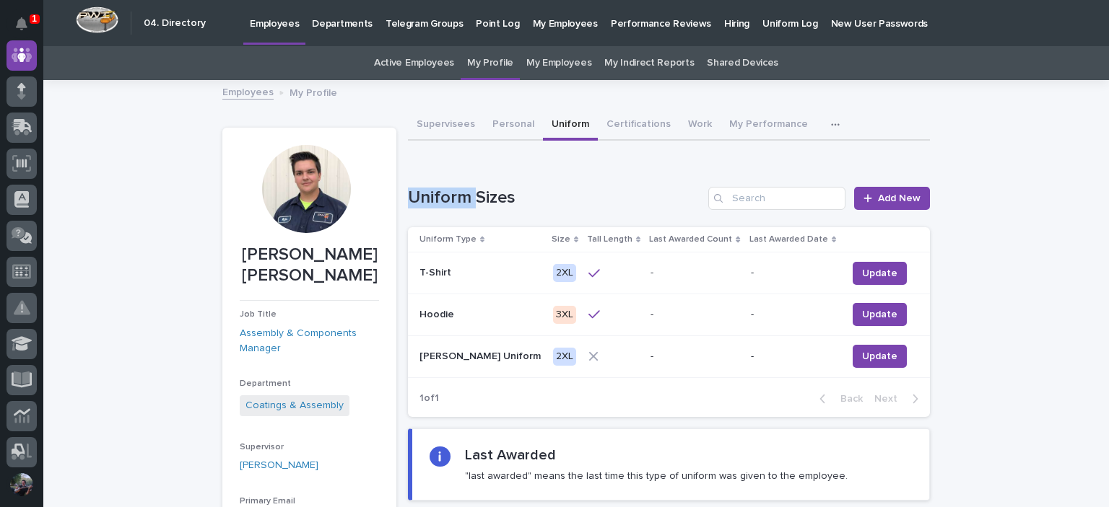
click at [445, 198] on h1 "Uniform Sizes" at bounding box center [555, 198] width 294 height 21
click at [491, 196] on h1 "Uniform Sizes" at bounding box center [555, 198] width 294 height 21
click at [494, 192] on h1 "Uniform Sizes" at bounding box center [555, 198] width 294 height 21
click at [473, 357] on p "Wildman Uniform" at bounding box center [481, 355] width 124 height 15
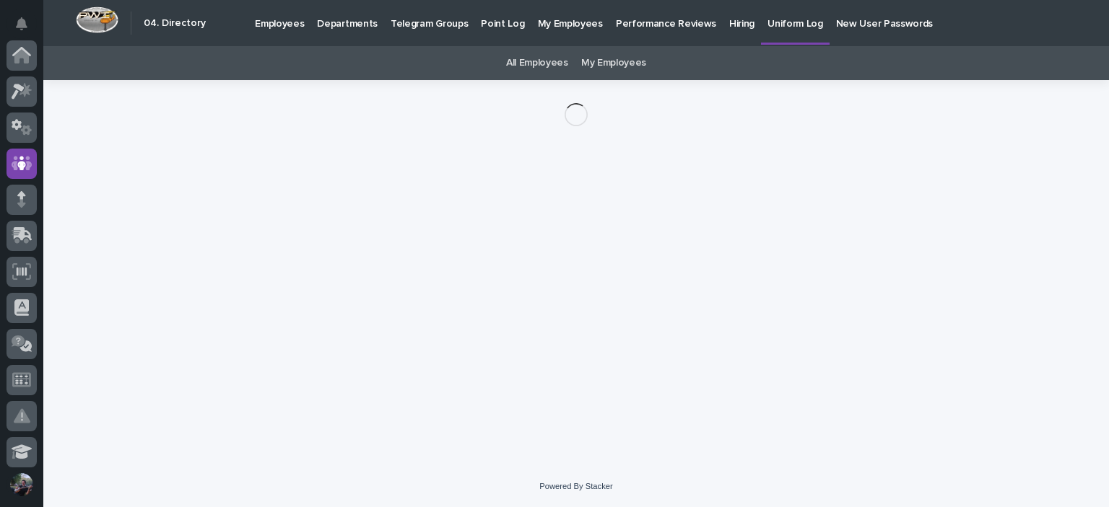
scroll to position [108, 0]
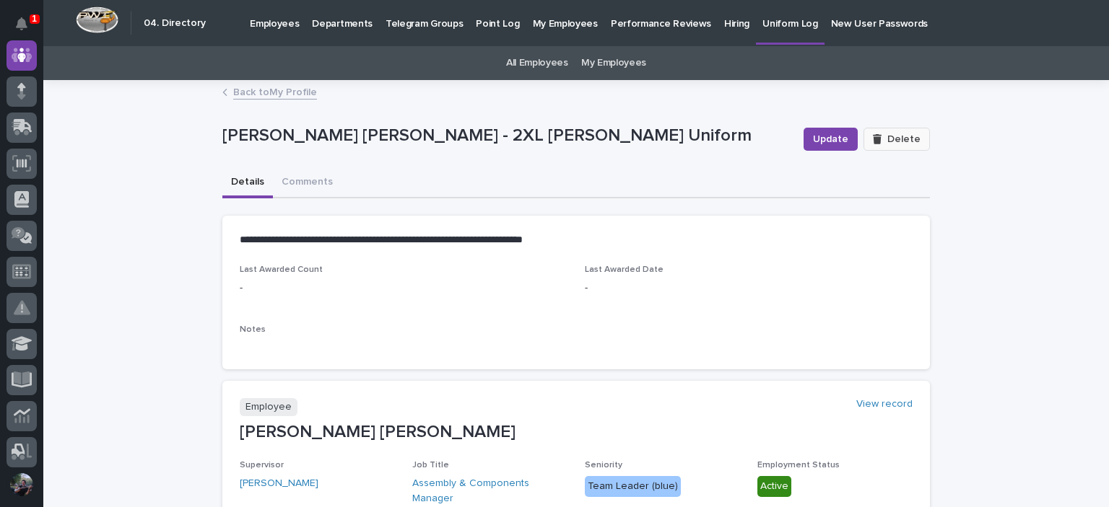
click at [882, 145] on button "Delete" at bounding box center [896, 139] width 66 height 23
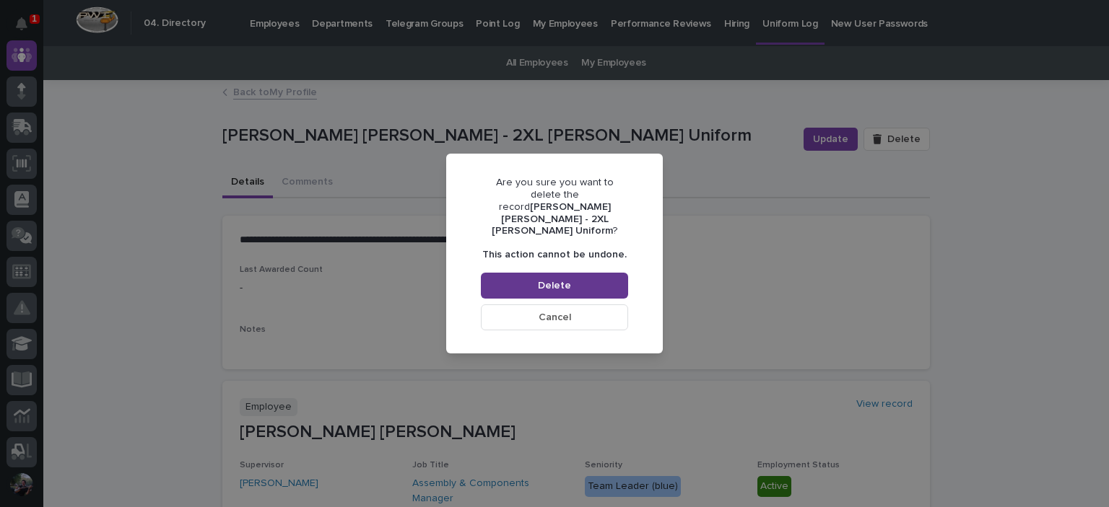
click at [596, 273] on button "Delete" at bounding box center [554, 286] width 147 height 26
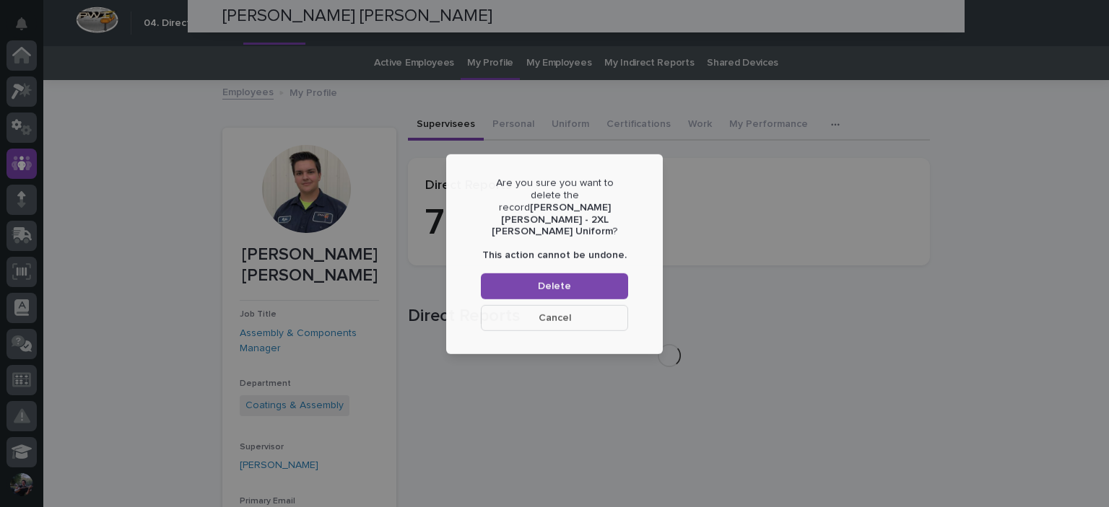
scroll to position [108, 0]
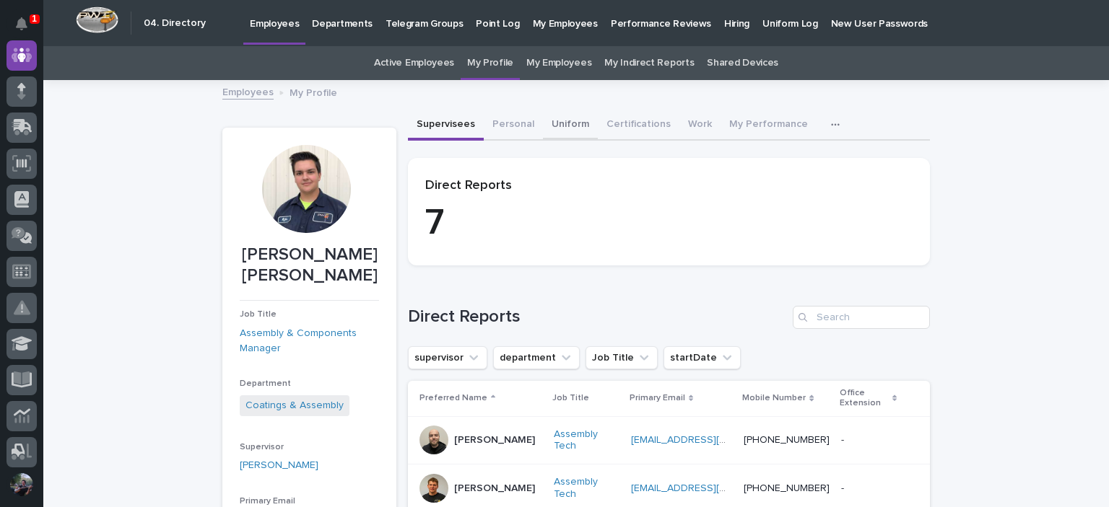
click at [561, 128] on button "Uniform" at bounding box center [570, 125] width 55 height 30
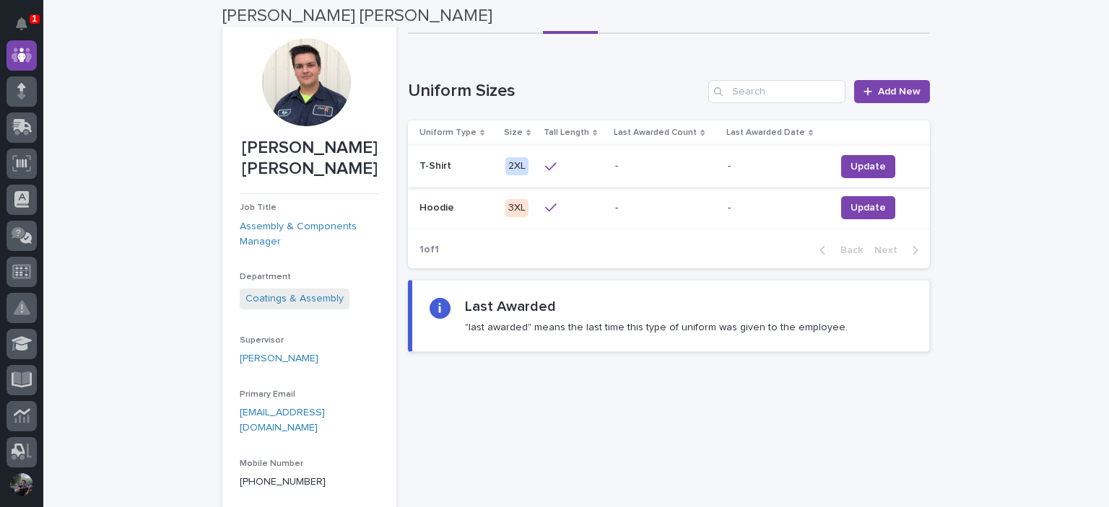
scroll to position [48, 0]
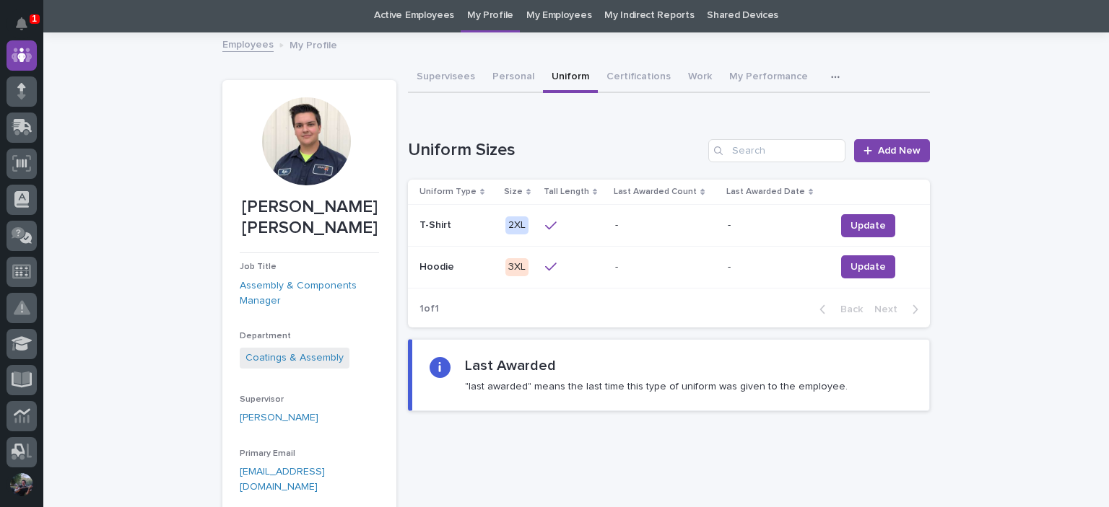
click at [608, 113] on div "Loading... Saving… Uniform Sizes Add New Uniform Type Size Tall Length Last Awa…" at bounding box center [669, 224] width 522 height 229
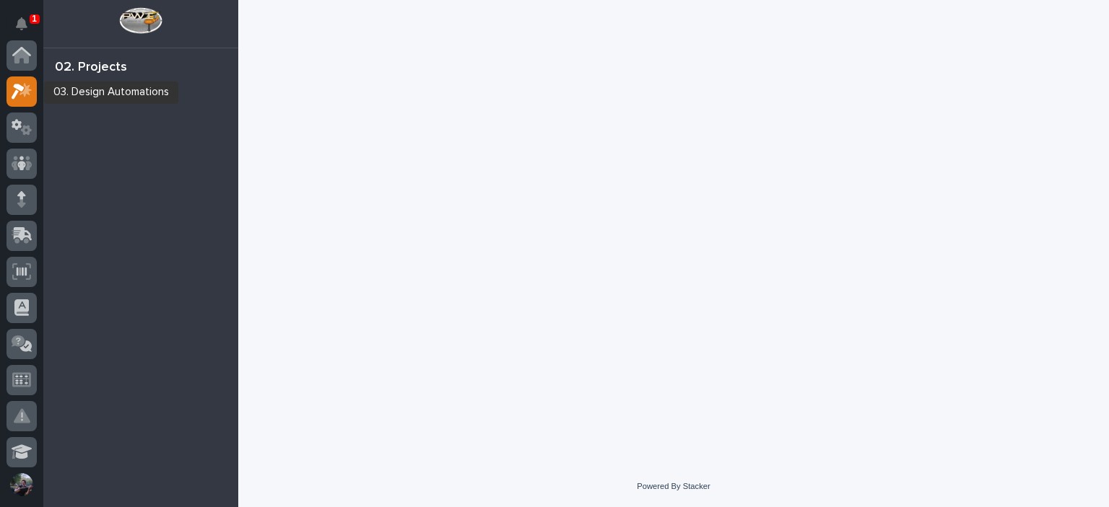
scroll to position [36, 0]
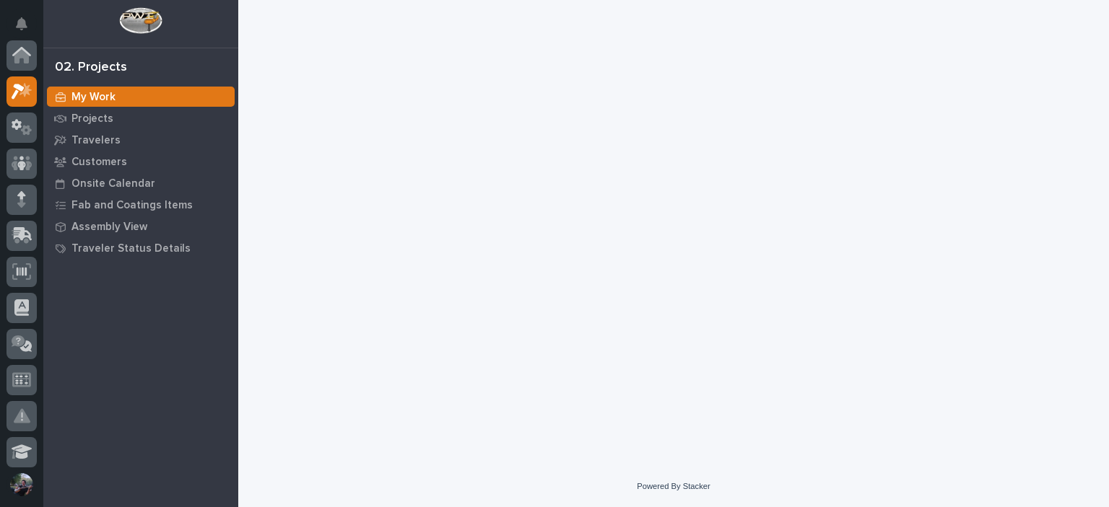
scroll to position [36, 0]
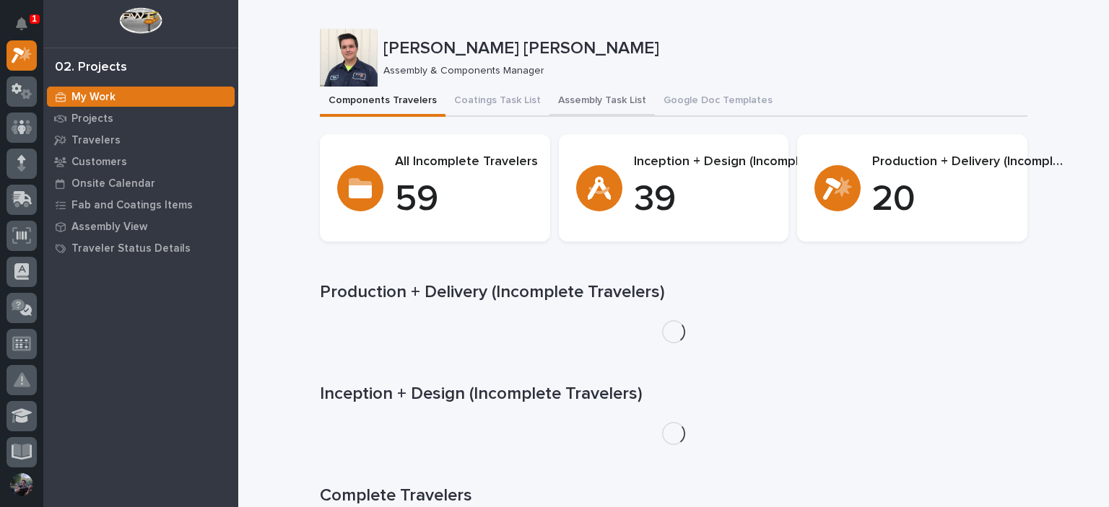
click at [603, 105] on button "Assembly Task List" at bounding box center [601, 102] width 105 height 30
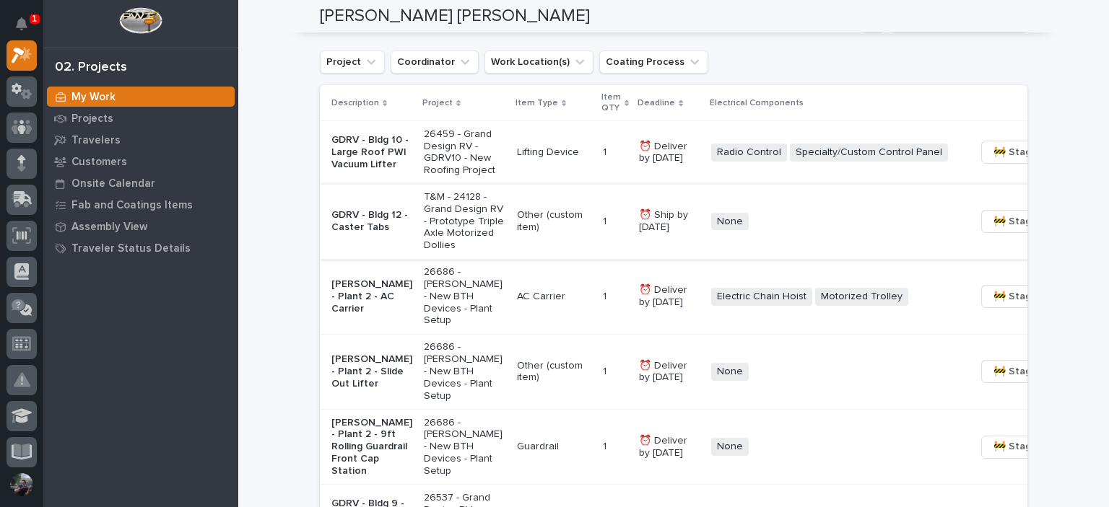
scroll to position [1347, 0]
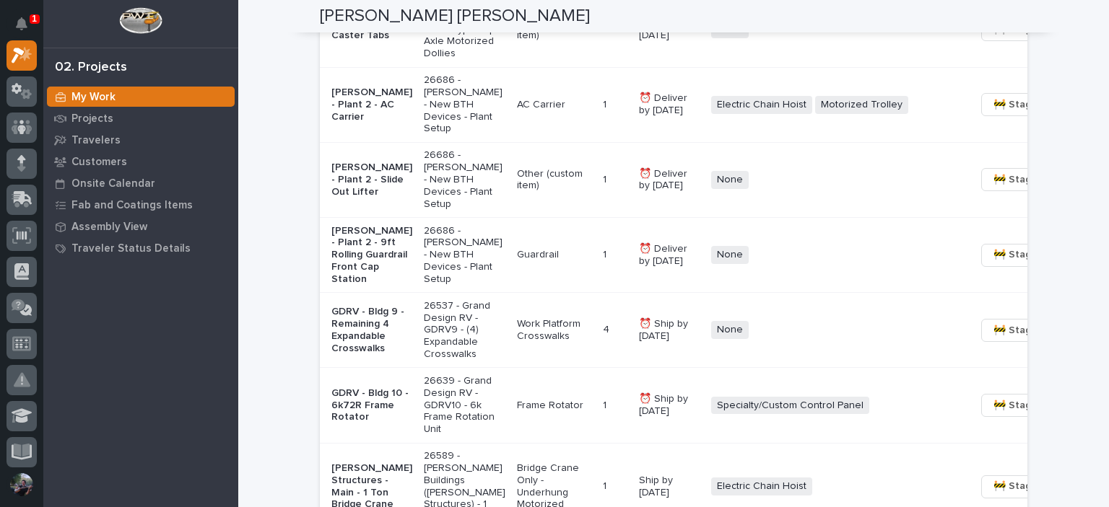
click at [346, 286] on p "[PERSON_NAME] - Plant 2 - 9ft Rolling Guardrail Front Cap Station" at bounding box center [371, 255] width 81 height 61
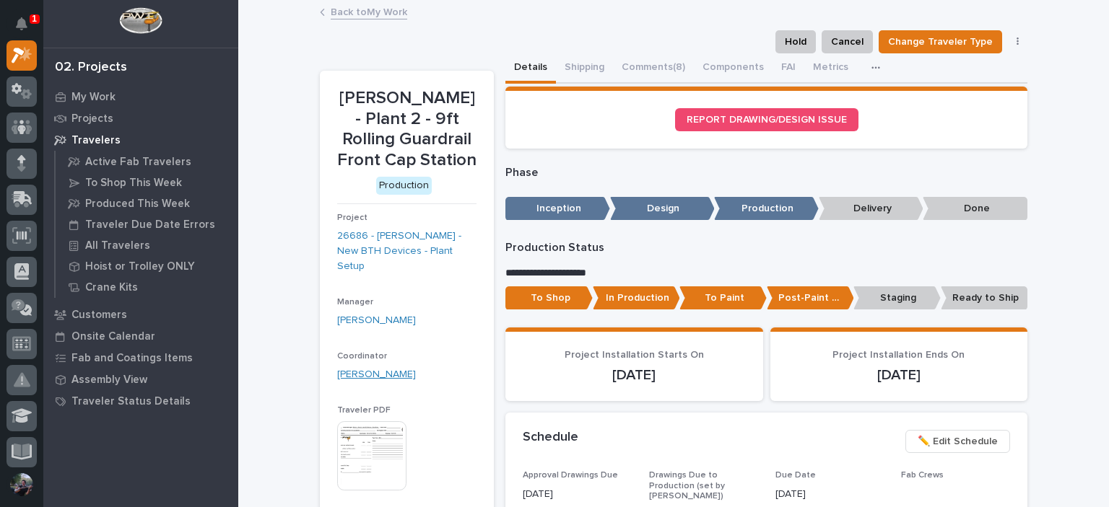
scroll to position [48, 0]
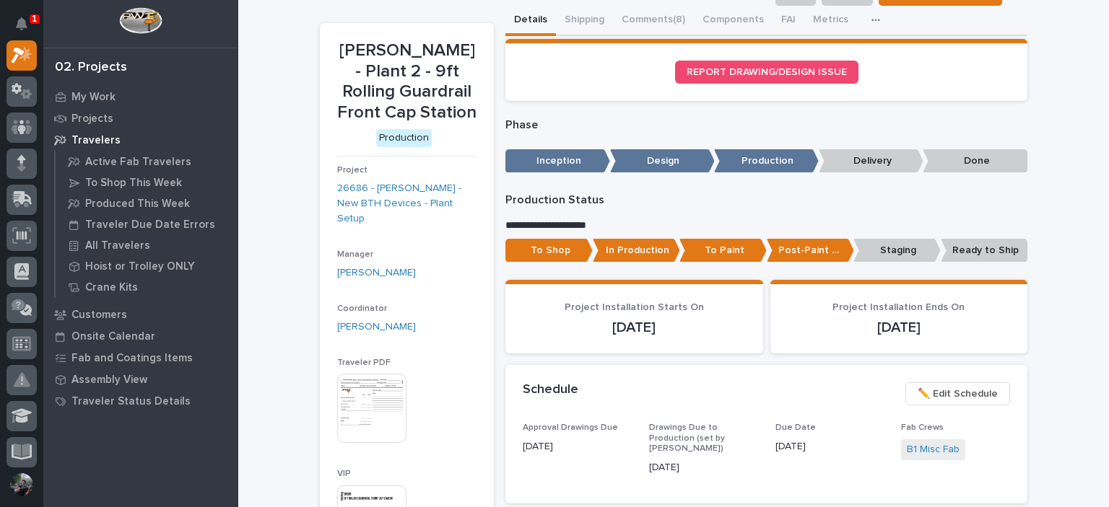
click at [370, 211] on div "Project 26686 - Brinkley RV - New BTH Devices - Plant Setup" at bounding box center [406, 201] width 139 height 73
click at [378, 201] on link "26686 - [PERSON_NAME] - New BTH Devices - Plant Setup" at bounding box center [406, 203] width 139 height 45
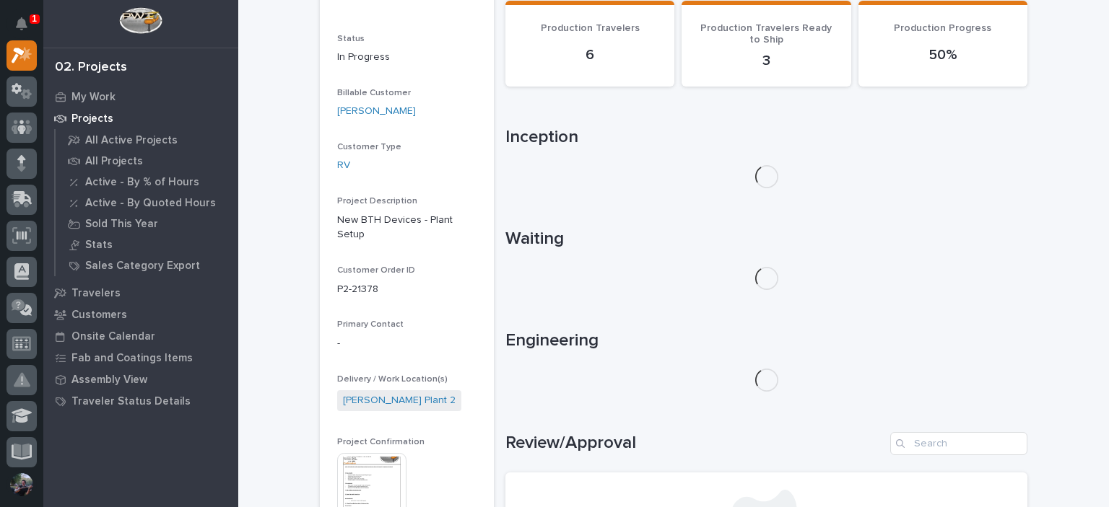
scroll to position [336, 0]
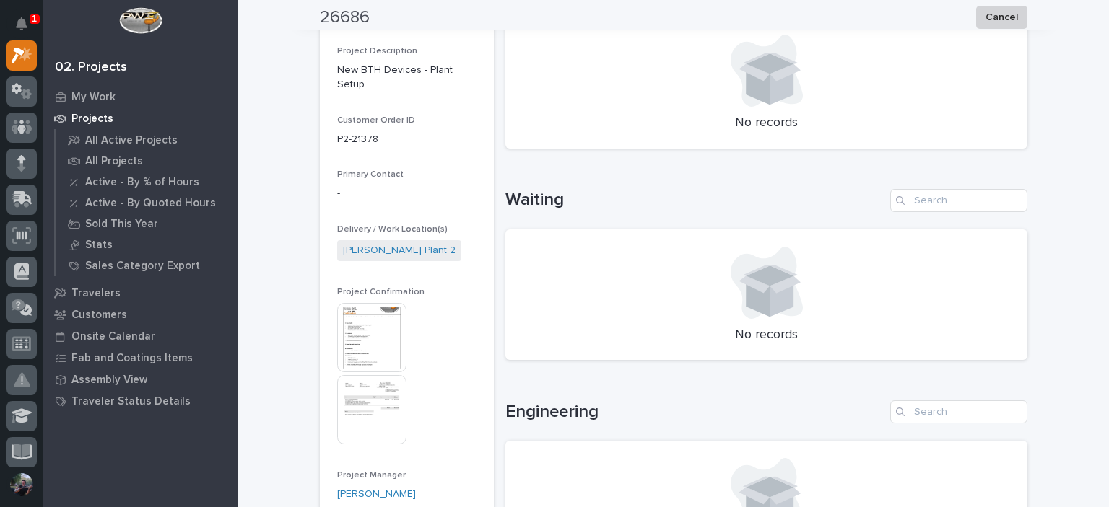
click at [380, 323] on img at bounding box center [371, 337] width 69 height 69
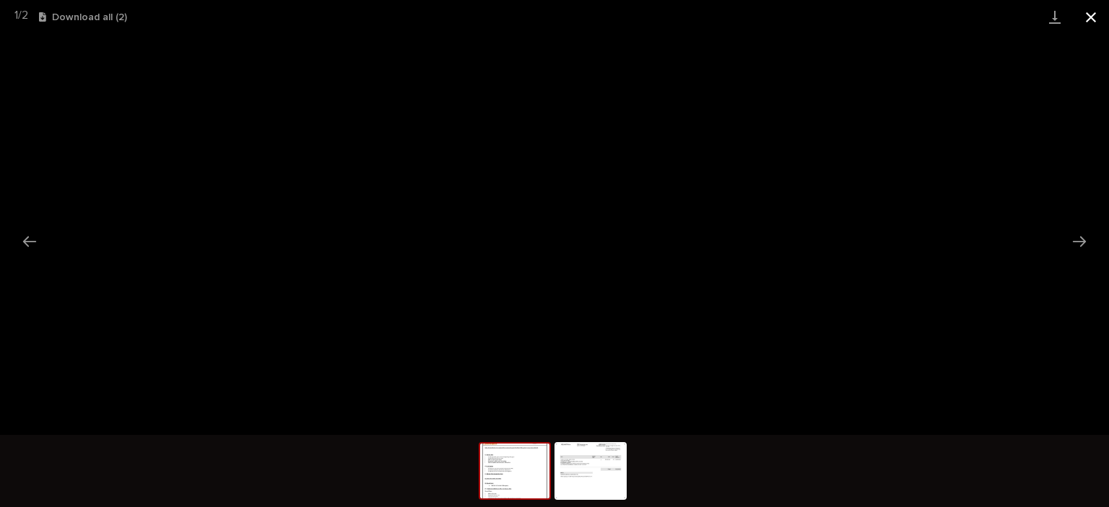
click at [1091, 19] on button "Close gallery" at bounding box center [1091, 17] width 36 height 34
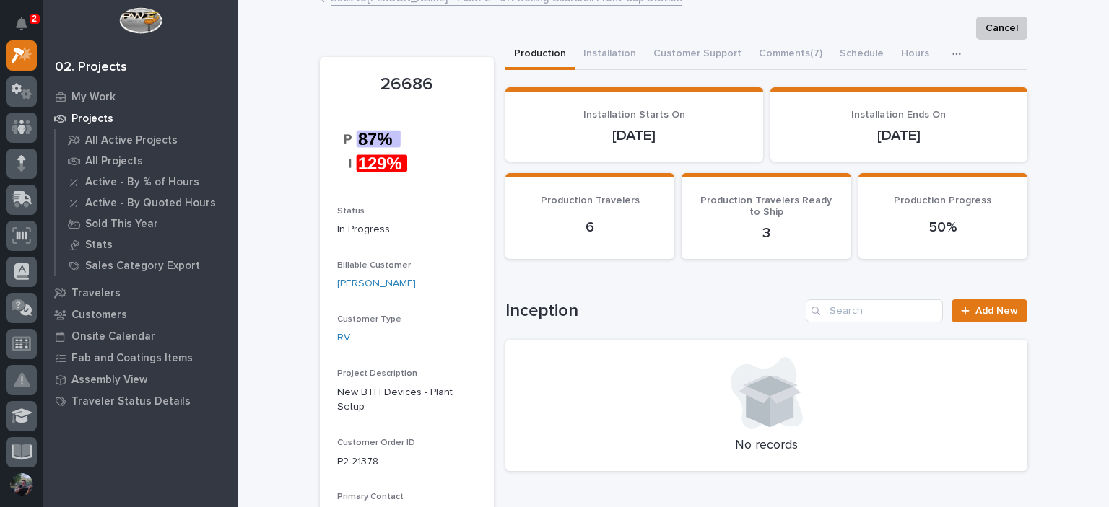
scroll to position [0, 0]
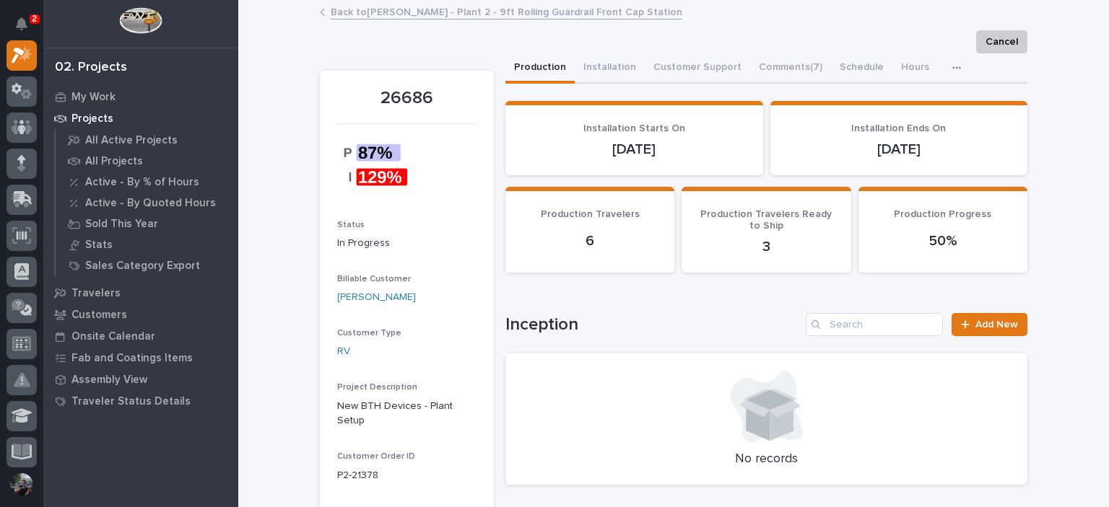
click at [460, 9] on link "Back to Brinkley - Plant 2 - 9ft Rolling Guardrail Front Cap Station" at bounding box center [506, 11] width 351 height 17
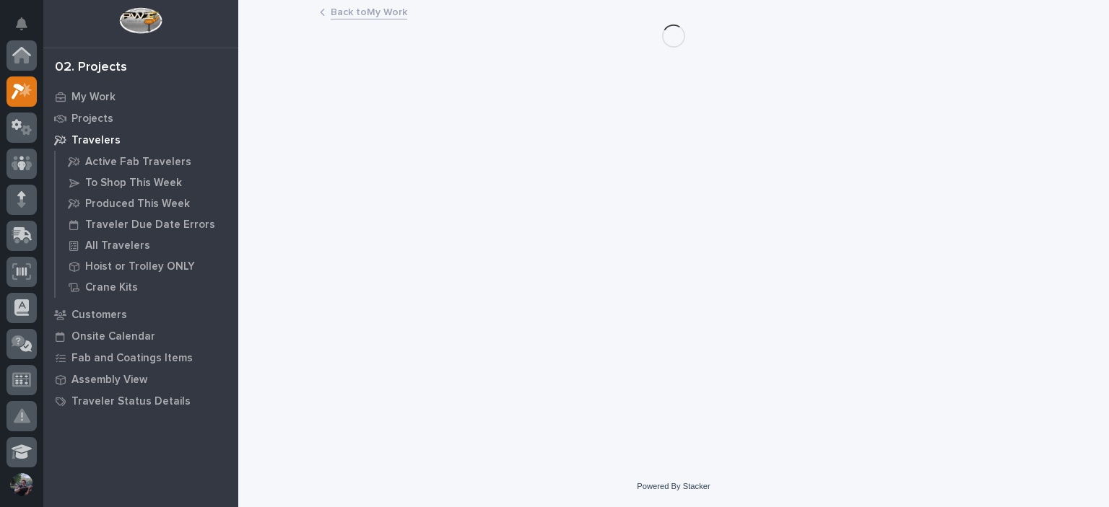
scroll to position [36, 0]
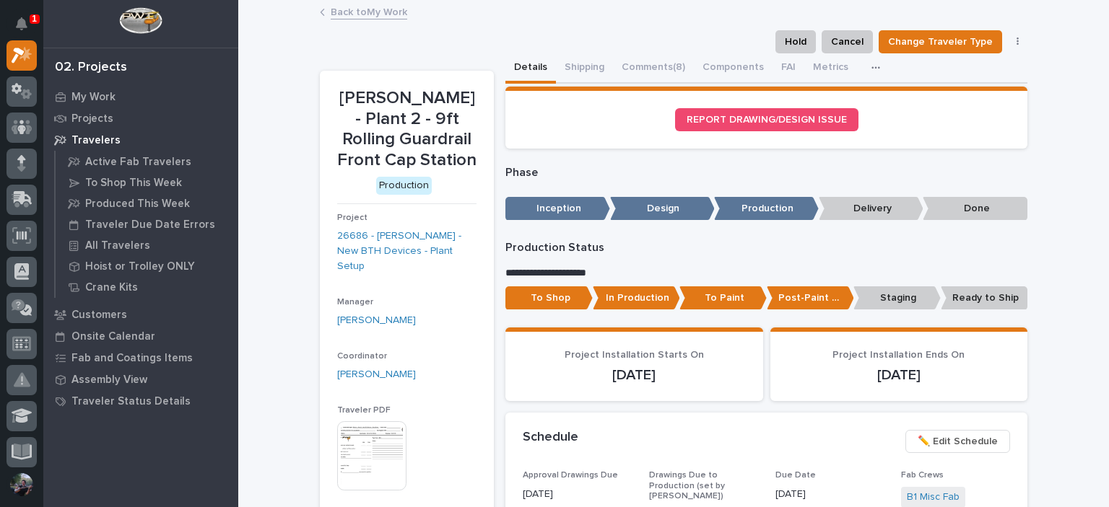
click at [641, 51] on div "Hold Cancel Change Traveler Type Regenerate PDF Generate VIP" at bounding box center [673, 41] width 707 height 23
click at [641, 53] on button "Comments (8)" at bounding box center [653, 68] width 81 height 30
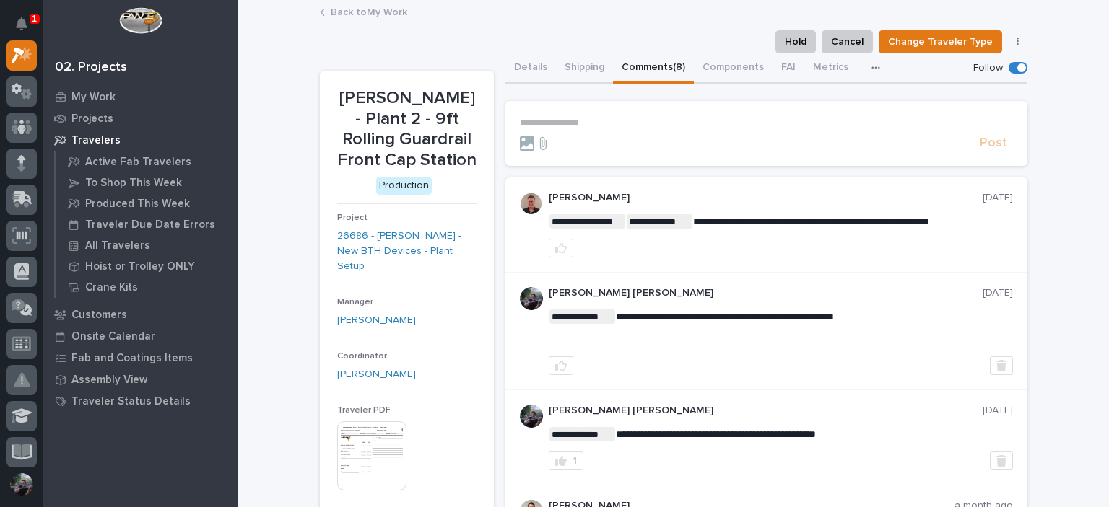
click at [398, 119] on p "Brinkley - Plant 2 - 9ft Rolling Guardrail Front Cap Station" at bounding box center [406, 129] width 139 height 83
click at [411, 132] on p "Brinkley - Plant 2 - 9ft Rolling Guardrail Front Cap Station" at bounding box center [406, 129] width 139 height 83
click at [413, 141] on p "Brinkley - Plant 2 - 9ft Rolling Guardrail Front Cap Station" at bounding box center [406, 129] width 139 height 83
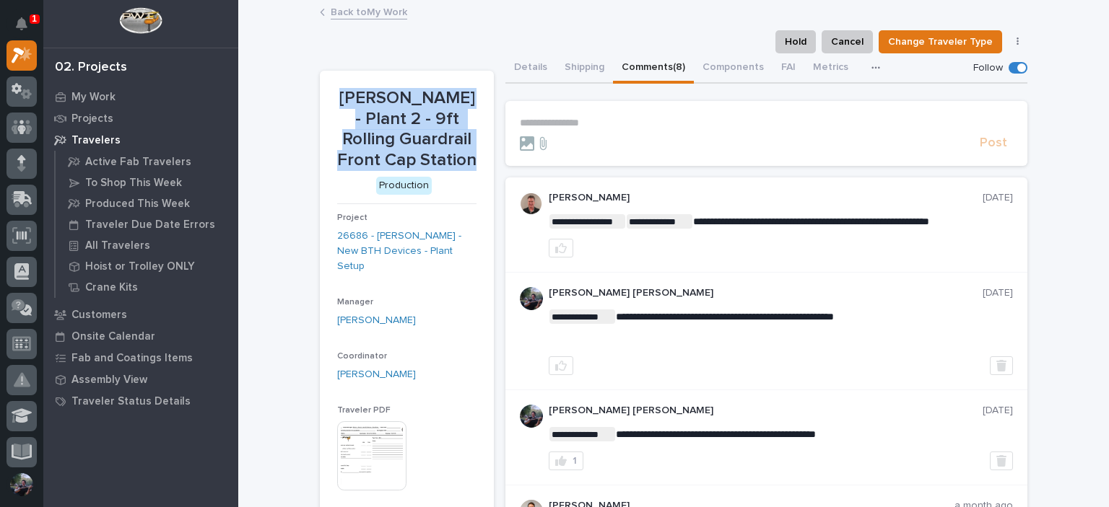
click at [413, 141] on p "Brinkley - Plant 2 - 9ft Rolling Guardrail Front Cap Station" at bounding box center [406, 129] width 139 height 83
click at [423, 149] on p "Brinkley - Plant 2 - 9ft Rolling Guardrail Front Cap Station" at bounding box center [406, 129] width 139 height 83
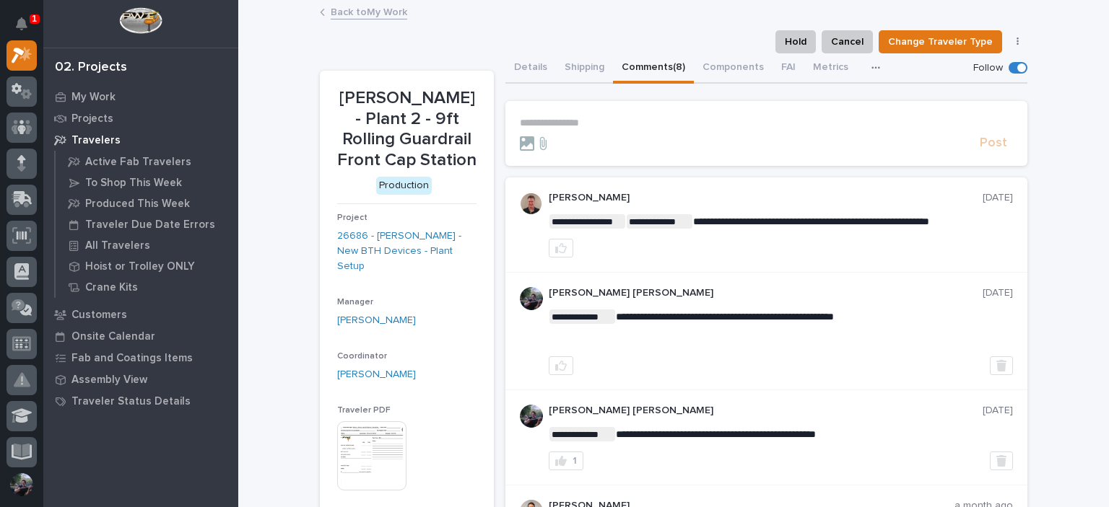
click at [438, 45] on div "Hold Cancel Change Traveler Type Regenerate PDF Generate VIP" at bounding box center [673, 41] width 707 height 23
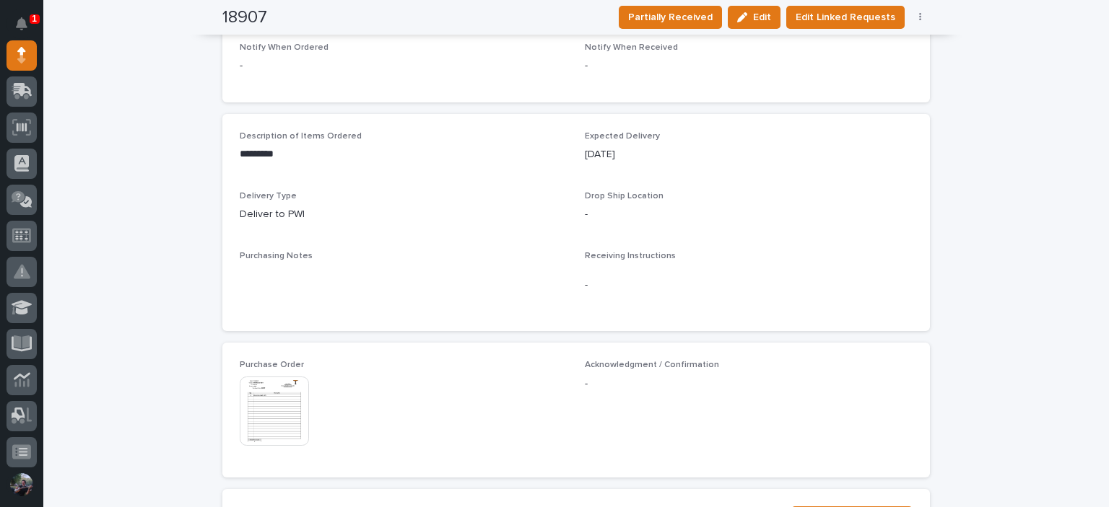
scroll to position [515, 0]
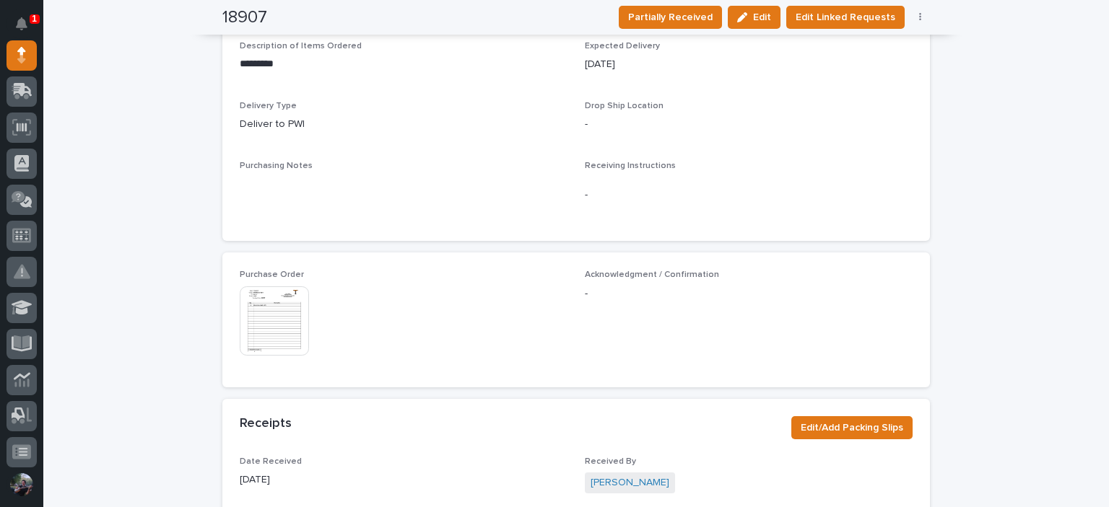
click at [271, 330] on img at bounding box center [274, 321] width 69 height 69
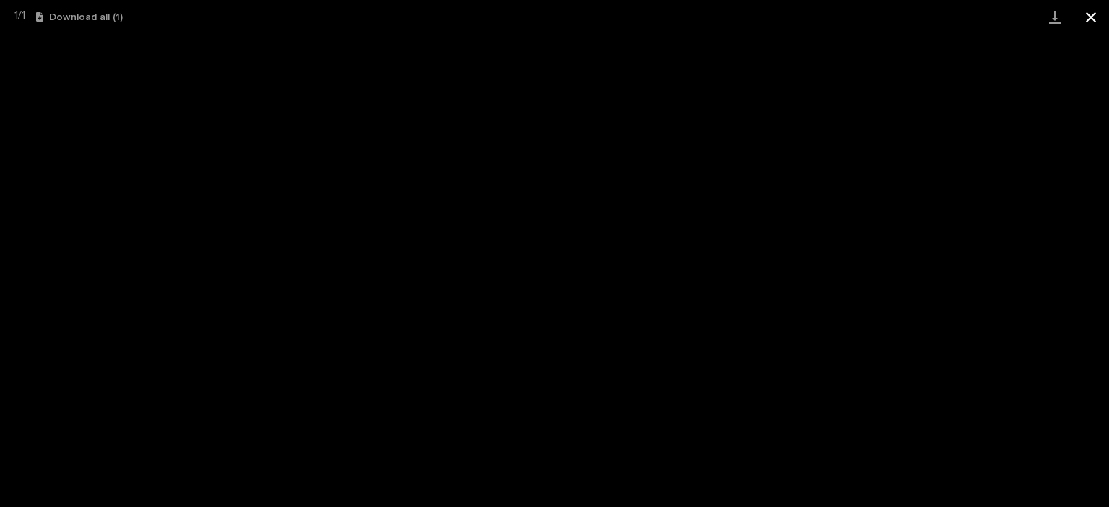
click at [1088, 9] on button "Close gallery" at bounding box center [1091, 17] width 36 height 34
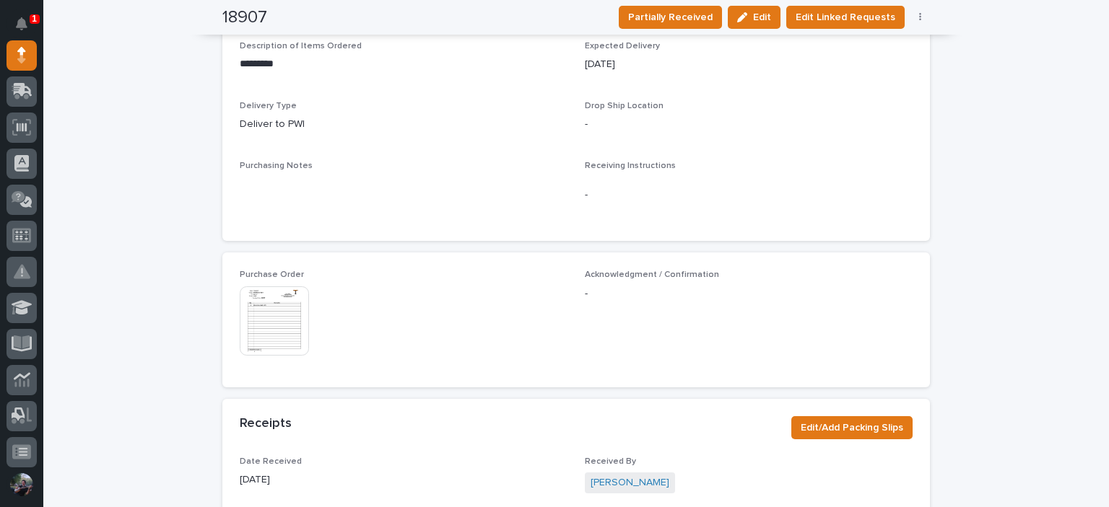
click at [965, 194] on div "**********" at bounding box center [575, 269] width 1065 height 1406
drag, startPoint x: 1002, startPoint y: 353, endPoint x: 1019, endPoint y: 305, distance: 51.4
click at [1003, 350] on div "**********" at bounding box center [575, 269] width 1065 height 1406
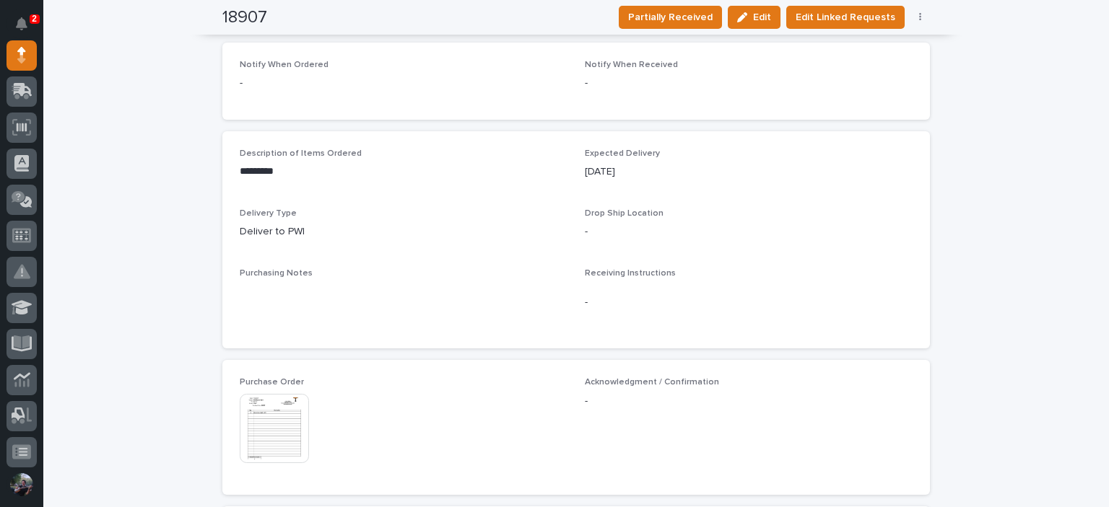
scroll to position [411, 0]
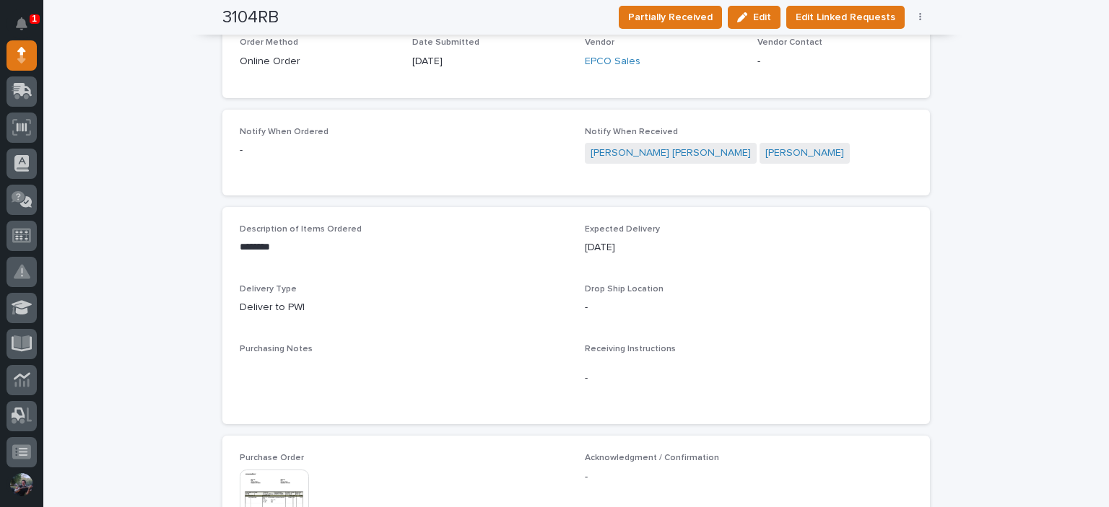
scroll to position [533, 0]
